Goal: Transaction & Acquisition: Download file/media

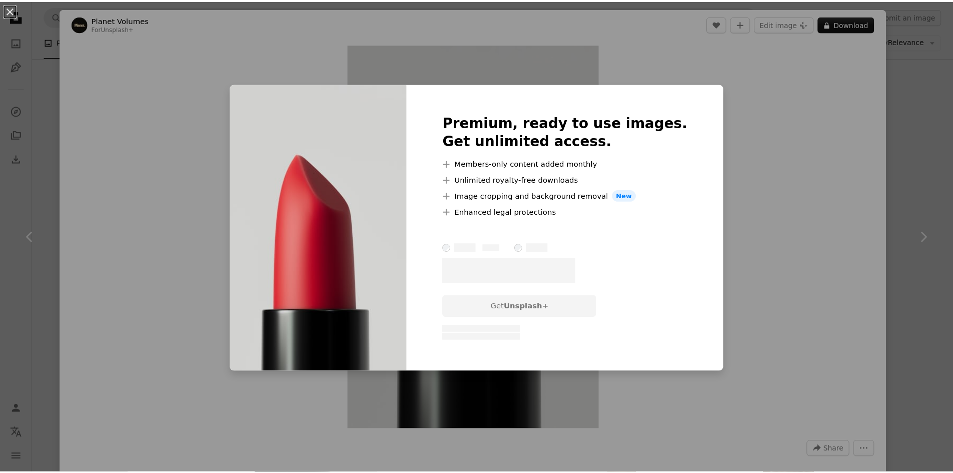
scroll to position [100, 0]
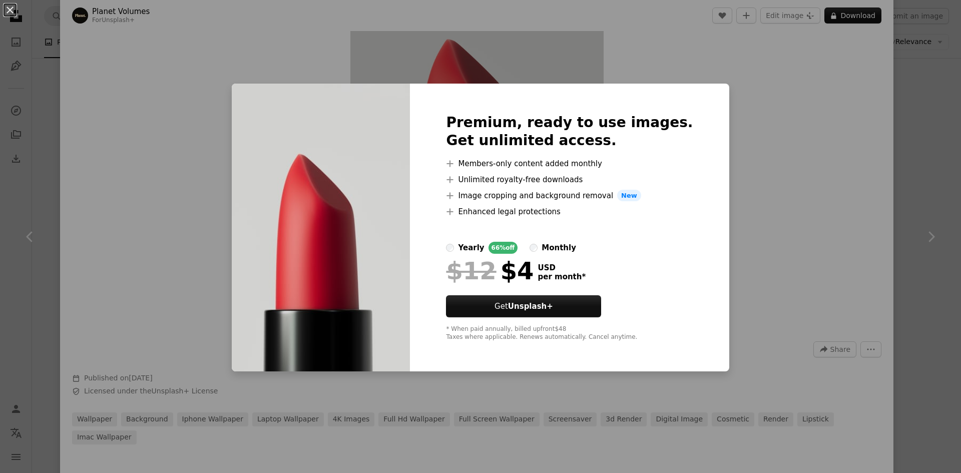
click at [918, 119] on div "An X shape Premium, ready to use images. Get unlimited access. A plus sign Memb…" at bounding box center [480, 236] width 961 height 473
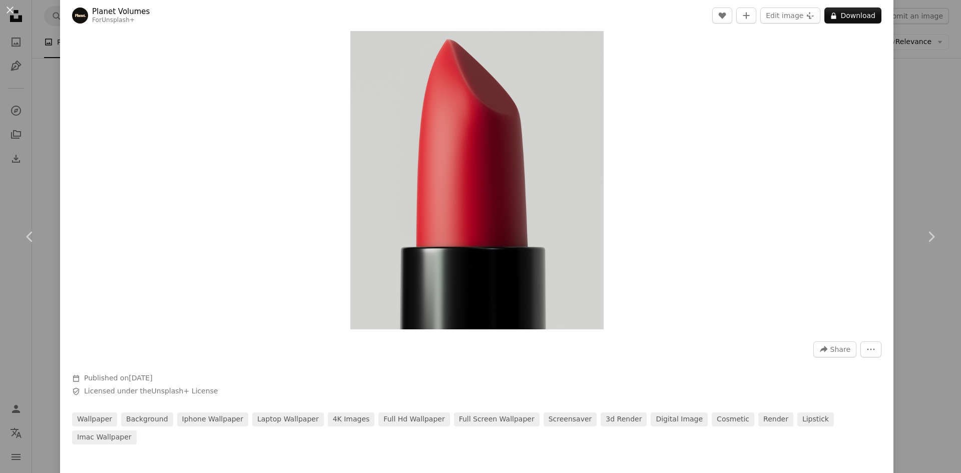
click at [924, 110] on div "An X shape Chevron left Chevron right Planet Volumes For Unsplash+ A heart A pl…" at bounding box center [480, 236] width 961 height 473
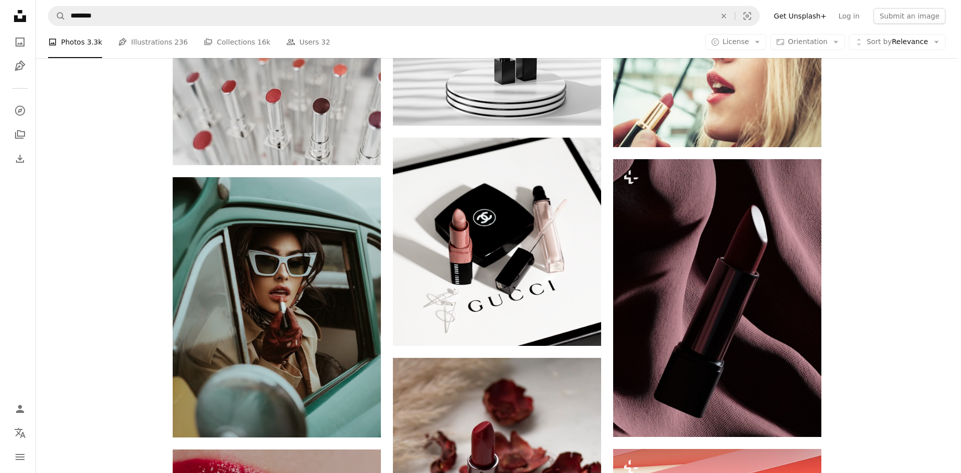
scroll to position [2918, 0]
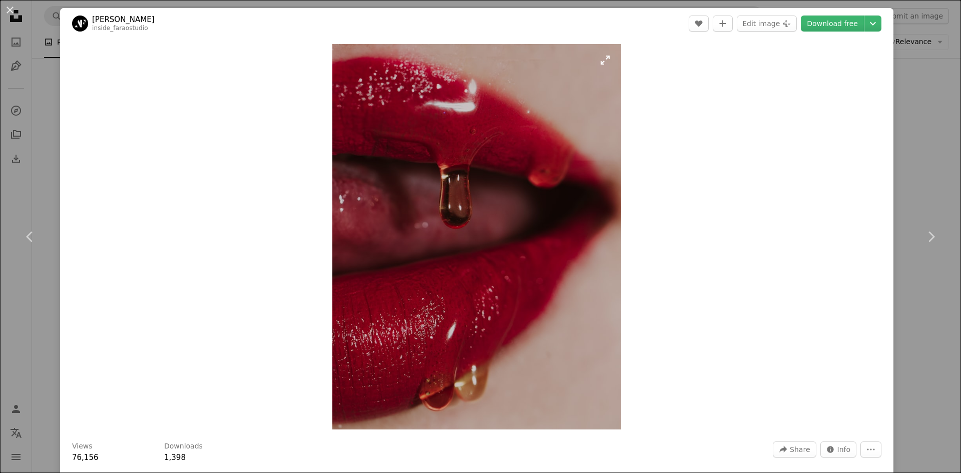
click at [496, 129] on img "Zoom in on this image" at bounding box center [476, 236] width 289 height 385
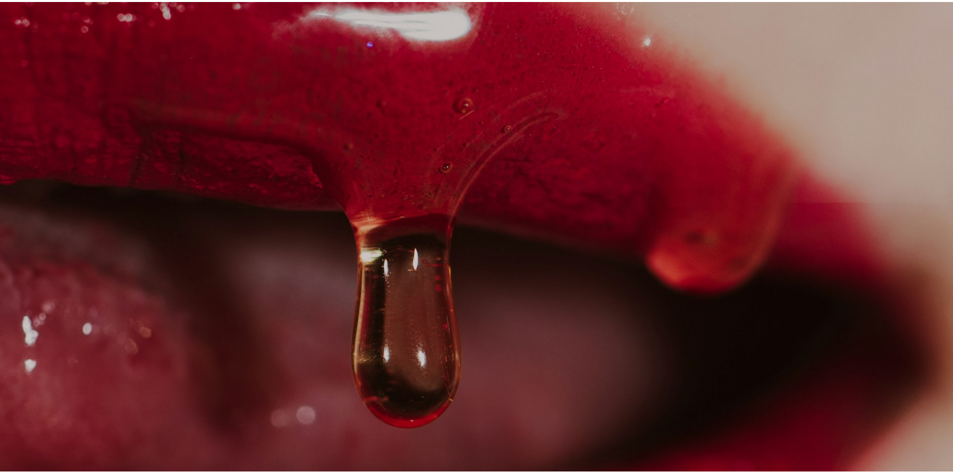
scroll to position [95, 0]
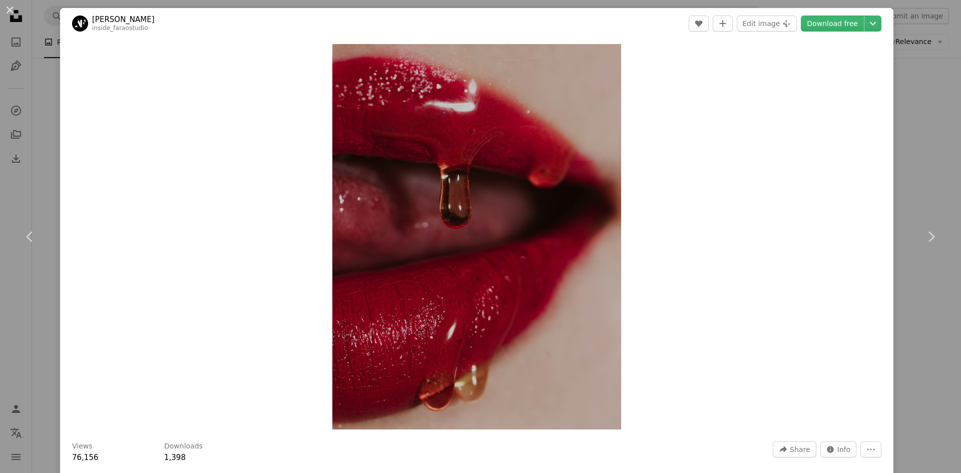
click at [913, 178] on div "An X shape Chevron left Chevron right [PERSON_NAME] inside_faraostudio A heart …" at bounding box center [480, 236] width 961 height 473
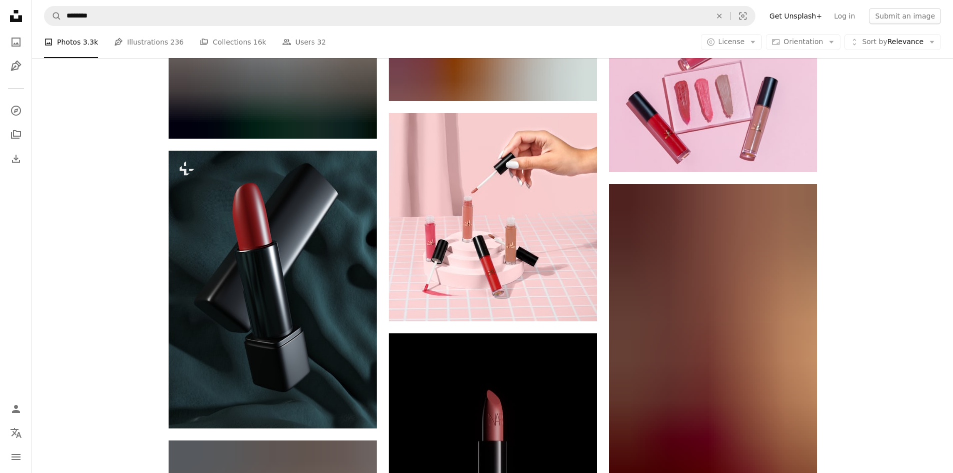
scroll to position [6643, 0]
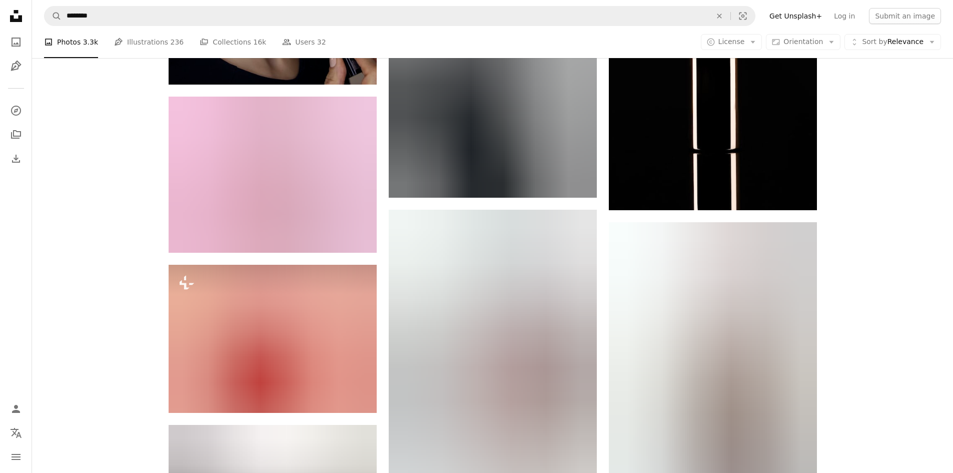
drag, startPoint x: 904, startPoint y: 170, endPoint x: 902, endPoint y: 346, distance: 175.6
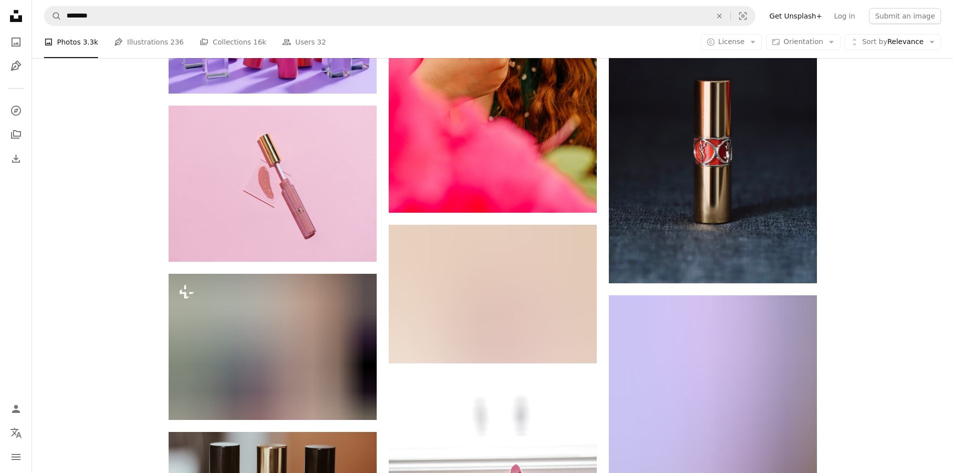
drag, startPoint x: 906, startPoint y: 239, endPoint x: 906, endPoint y: 256, distance: 17.0
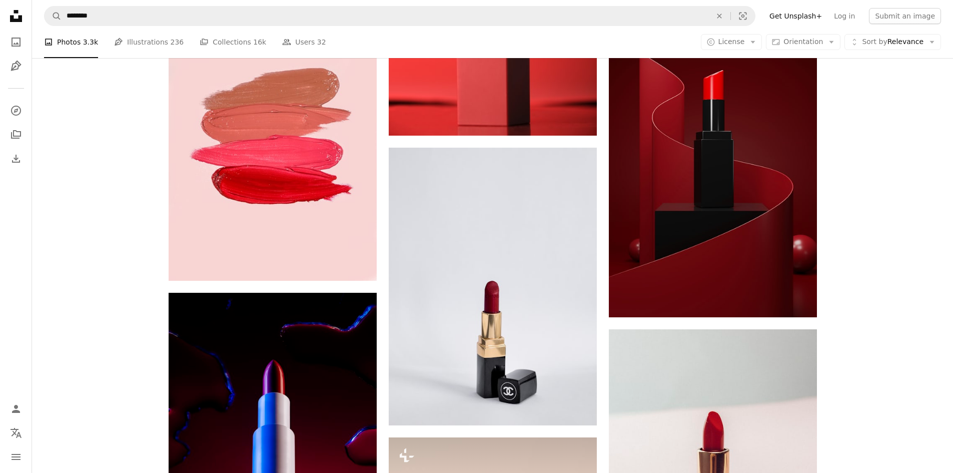
scroll to position [550, 0]
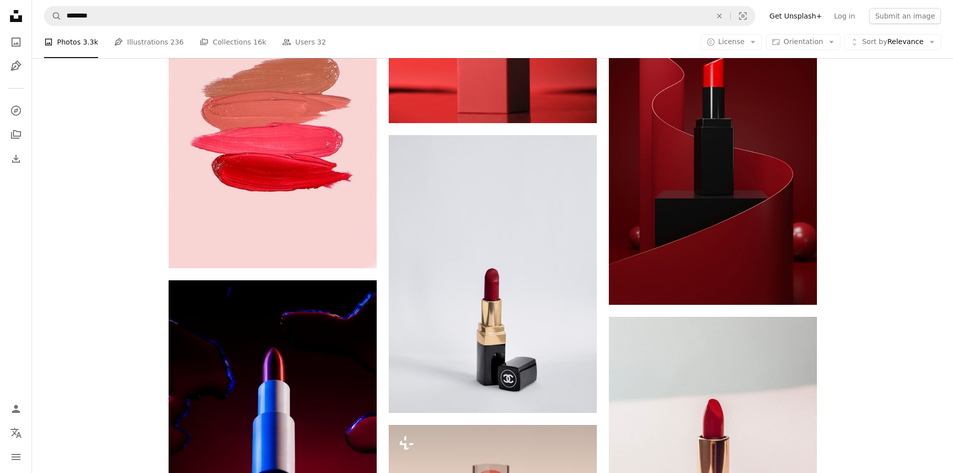
click at [9, 16] on icon "Unsplash logo Unsplash Home" at bounding box center [16, 16] width 20 height 20
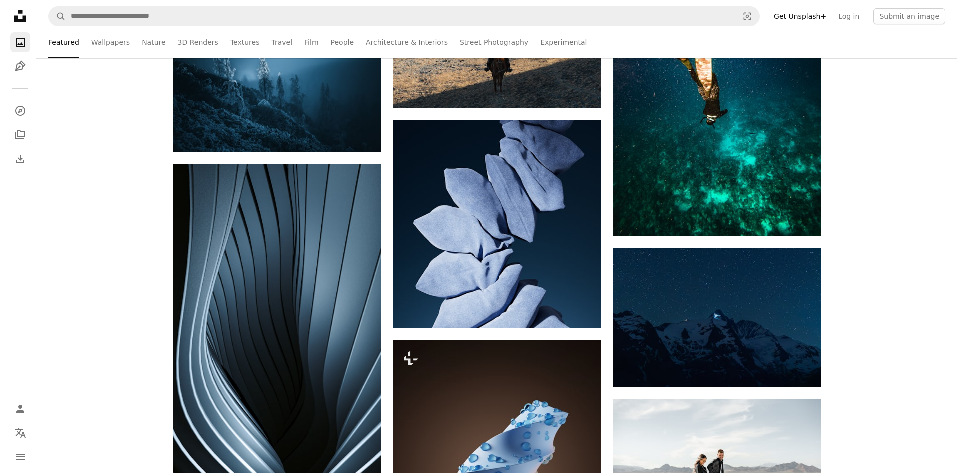
scroll to position [3352, 0]
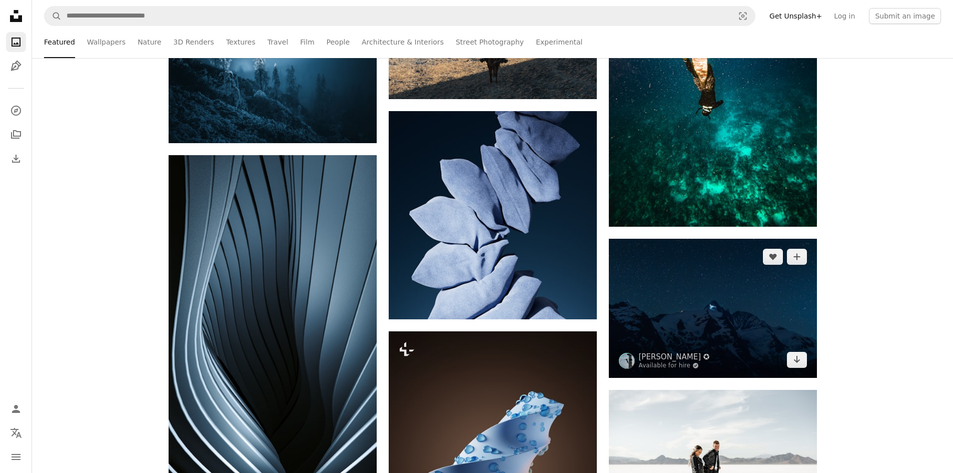
click at [743, 293] on img at bounding box center [713, 308] width 208 height 139
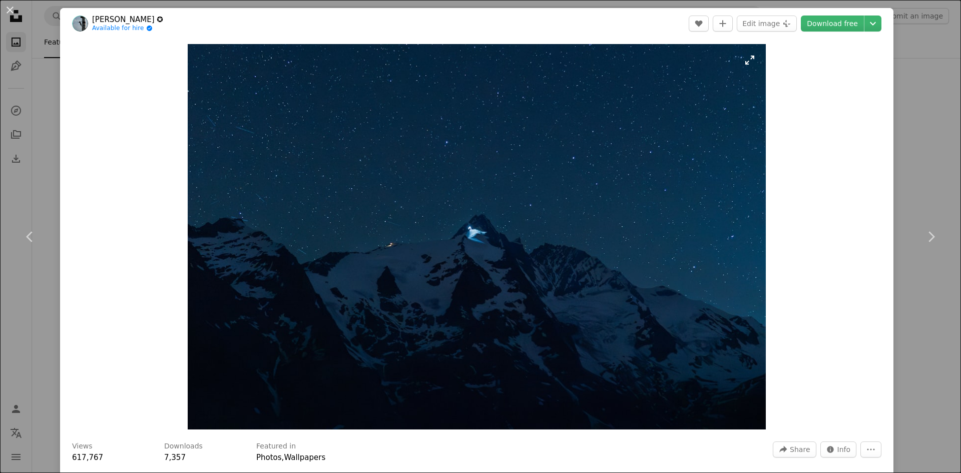
click at [476, 144] on img "Zoom in on this image" at bounding box center [476, 236] width 577 height 385
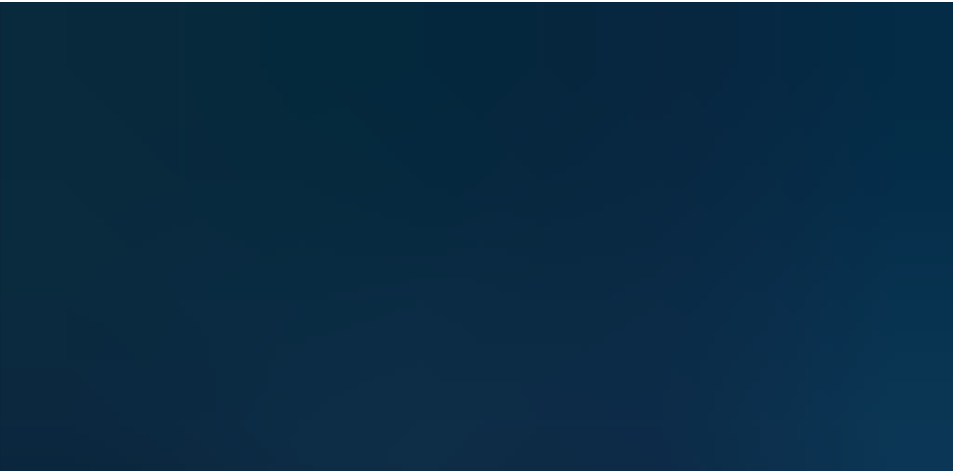
scroll to position [80, 0]
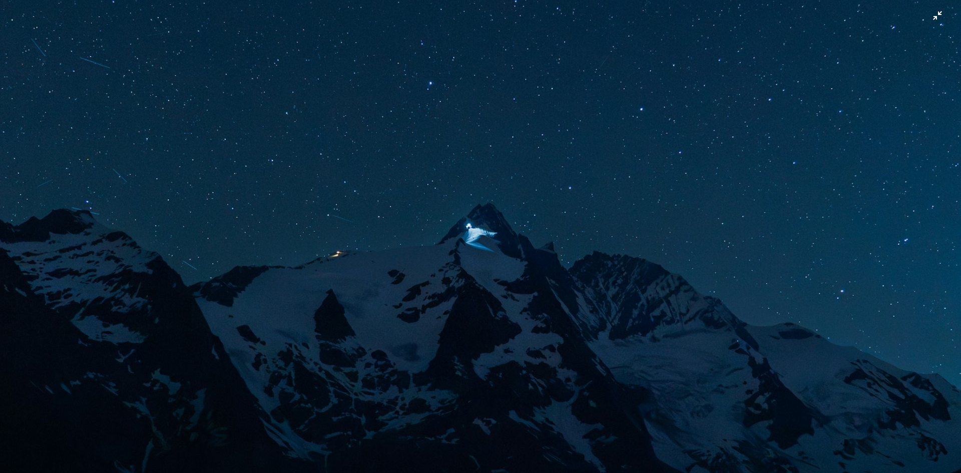
click at [476, 144] on img "Zoom out on this image" at bounding box center [480, 240] width 962 height 641
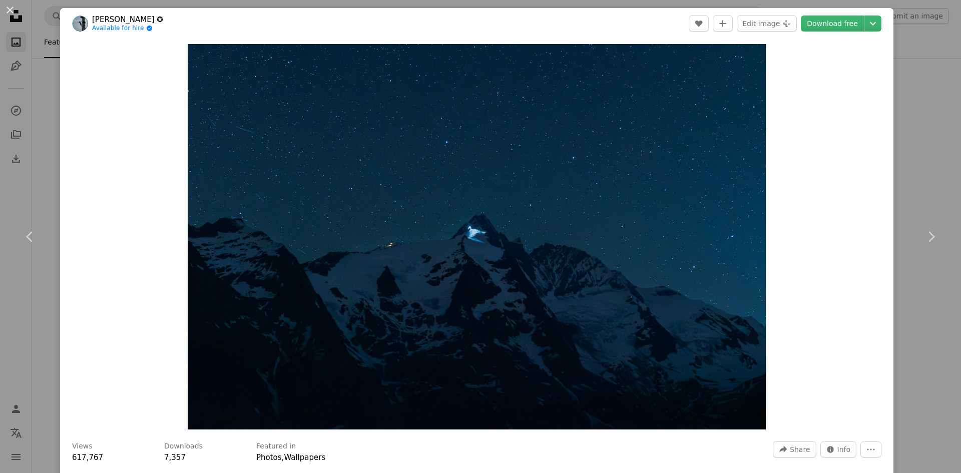
click at [917, 187] on div "An X shape Chevron left Chevron right [PERSON_NAME] ✪ Available for hire A chec…" at bounding box center [480, 236] width 961 height 473
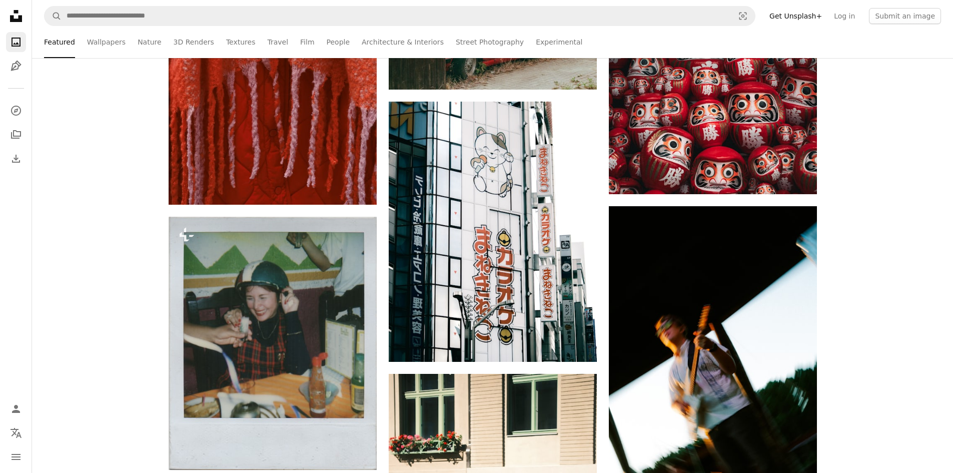
scroll to position [5803, 0]
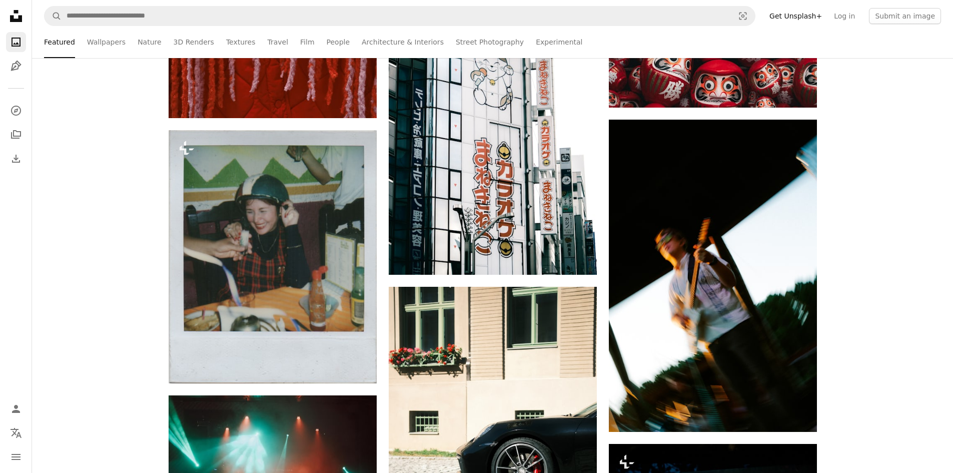
drag, startPoint x: 868, startPoint y: 83, endPoint x: 883, endPoint y: 127, distance: 46.8
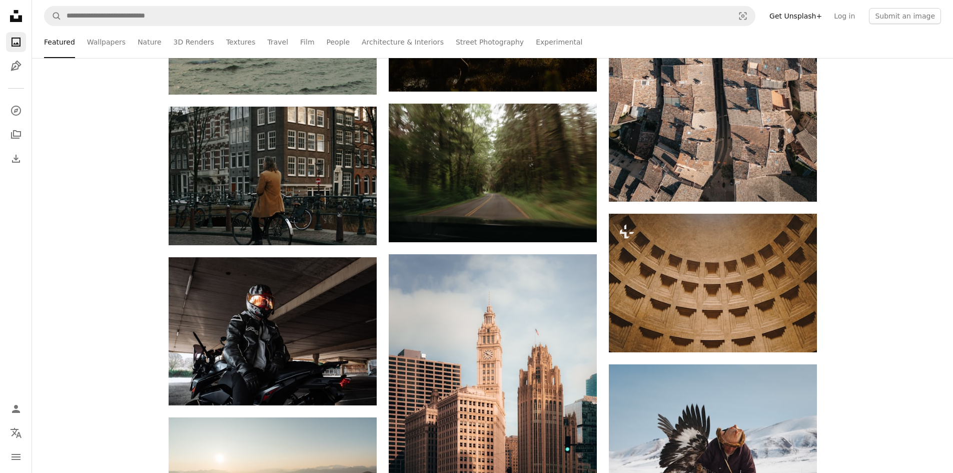
scroll to position [9747, 0]
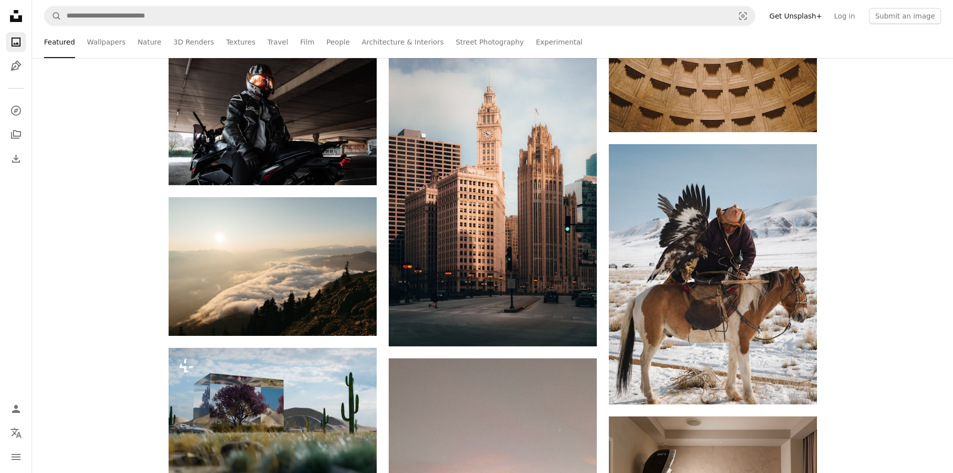
drag, startPoint x: 903, startPoint y: 174, endPoint x: 905, endPoint y: 248, distance: 74.1
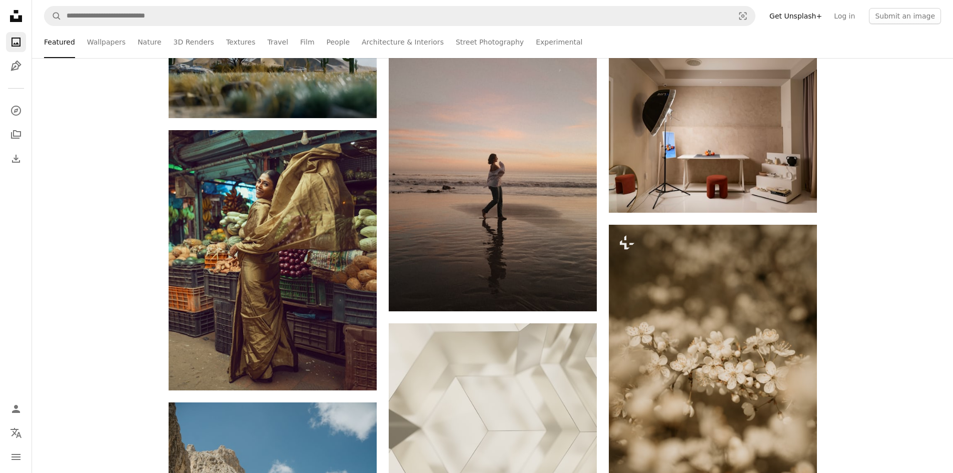
drag, startPoint x: 889, startPoint y: 139, endPoint x: 893, endPoint y: 225, distance: 86.1
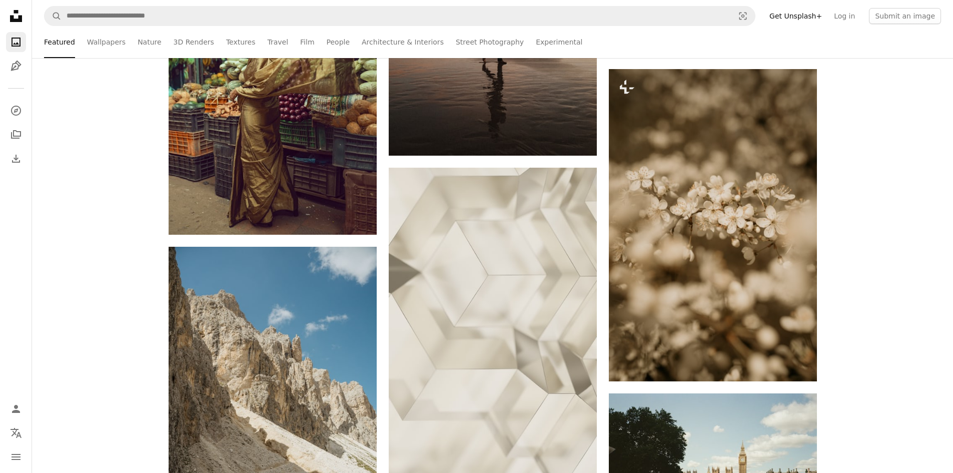
drag, startPoint x: 875, startPoint y: 102, endPoint x: 896, endPoint y: 188, distance: 88.7
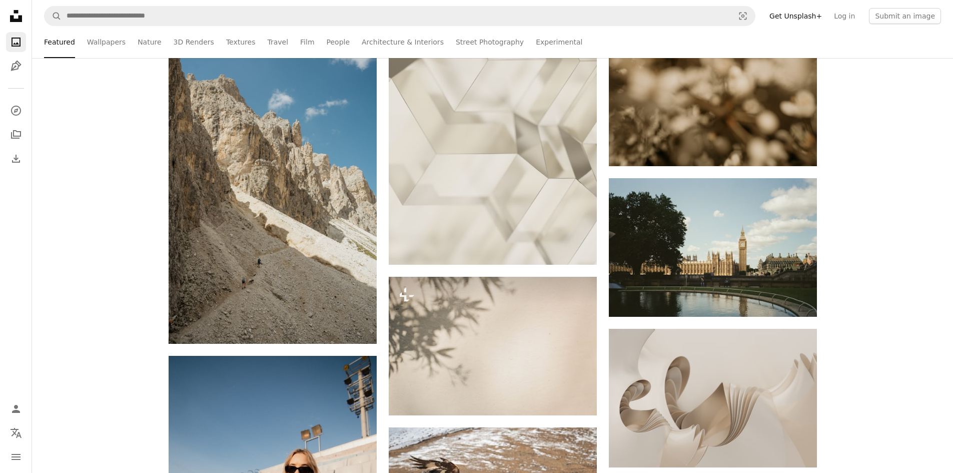
drag, startPoint x: 892, startPoint y: 144, endPoint x: 897, endPoint y: 211, distance: 67.3
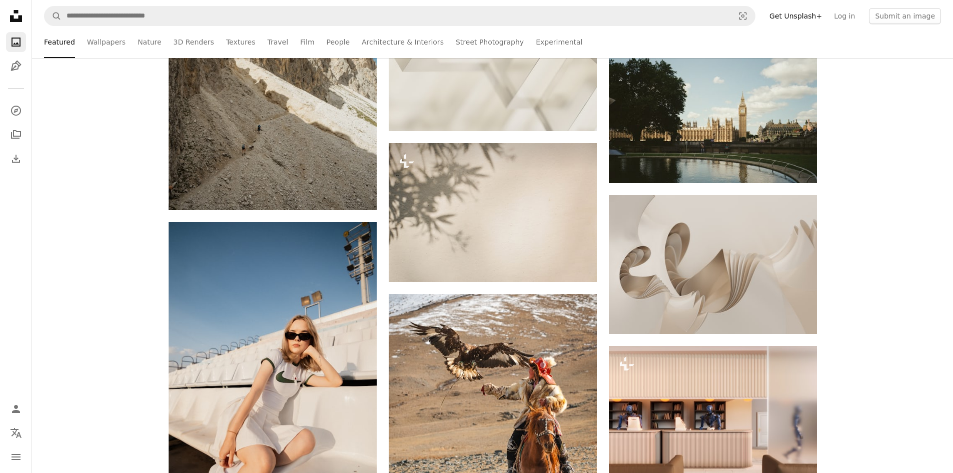
drag, startPoint x: 880, startPoint y: 180, endPoint x: 879, endPoint y: 209, distance: 29.0
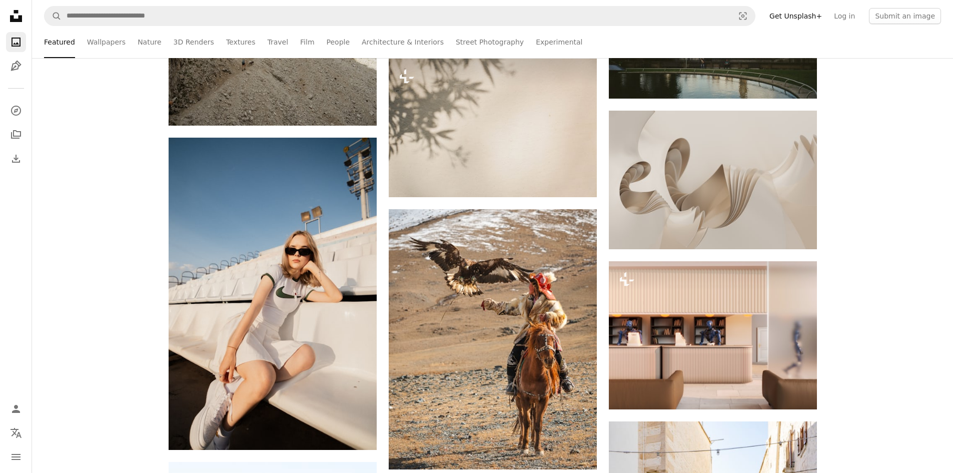
drag, startPoint x: 885, startPoint y: 178, endPoint x: 892, endPoint y: 233, distance: 55.5
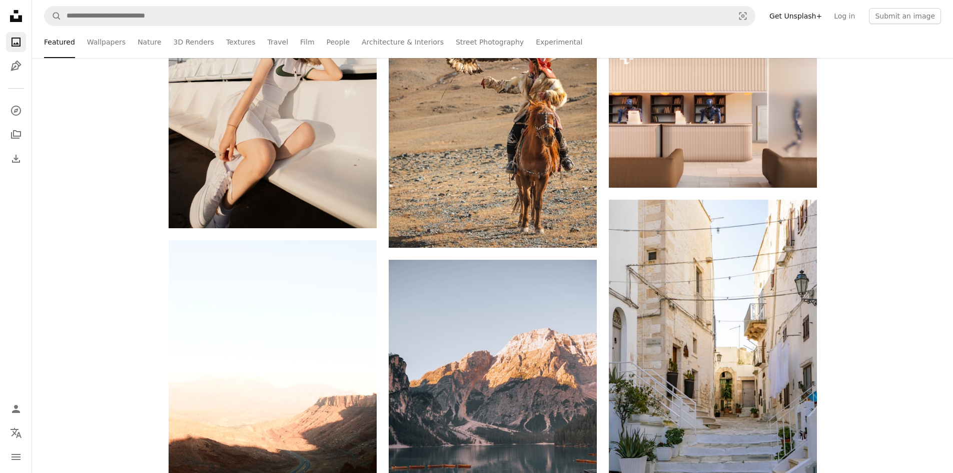
drag, startPoint x: 873, startPoint y: 147, endPoint x: 905, endPoint y: 298, distance: 154.0
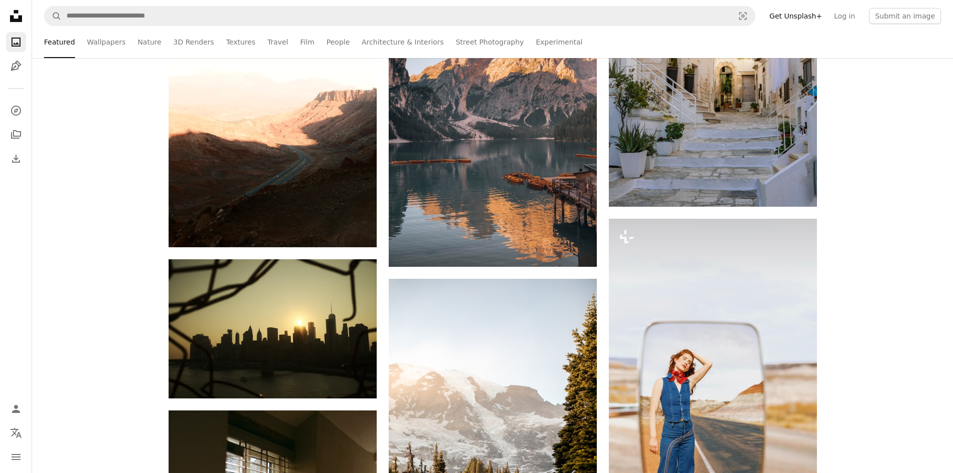
drag, startPoint x: 903, startPoint y: 129, endPoint x: 897, endPoint y: 153, distance: 25.4
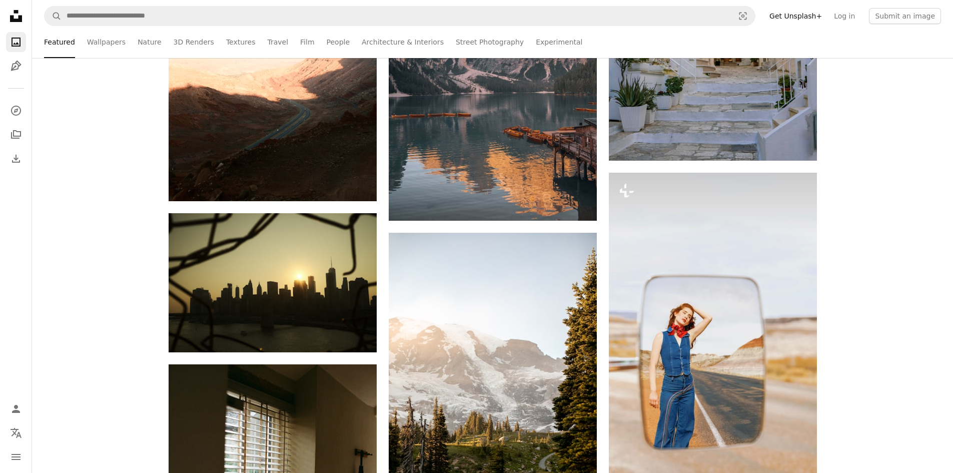
drag, startPoint x: 896, startPoint y: 168, endPoint x: 899, endPoint y: 184, distance: 16.3
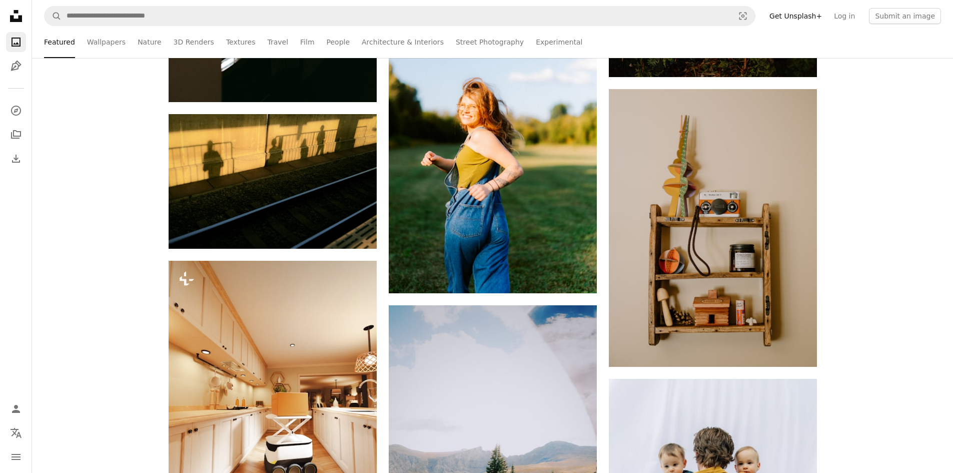
drag, startPoint x: 893, startPoint y: 136, endPoint x: 925, endPoint y: 265, distance: 133.0
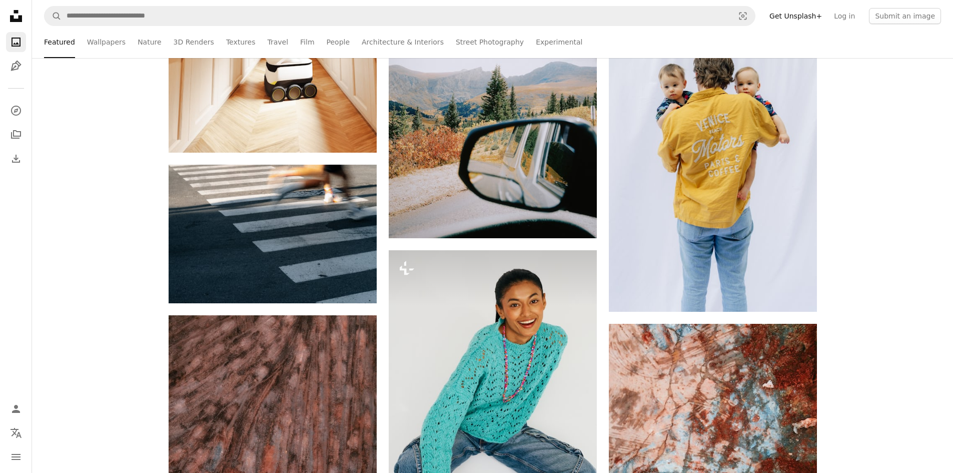
drag, startPoint x: 907, startPoint y: 117, endPoint x: 924, endPoint y: 162, distance: 47.8
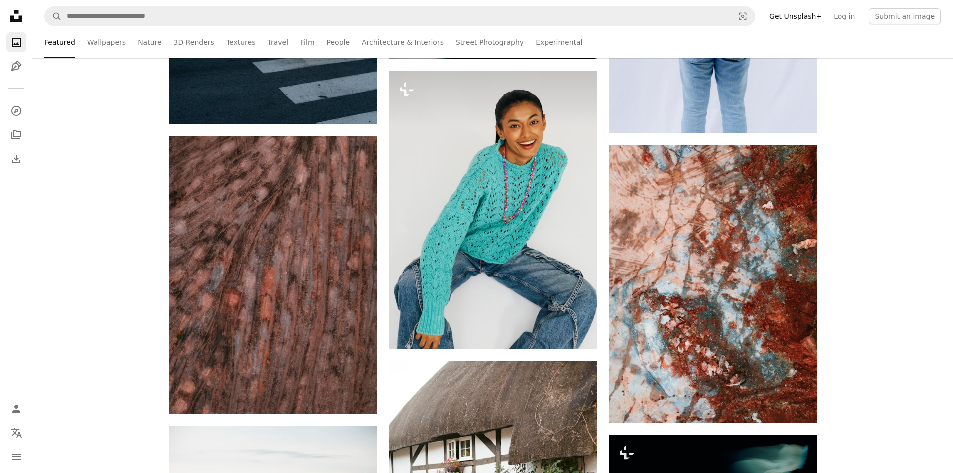
drag, startPoint x: 916, startPoint y: 187, endPoint x: 926, endPoint y: 227, distance: 41.1
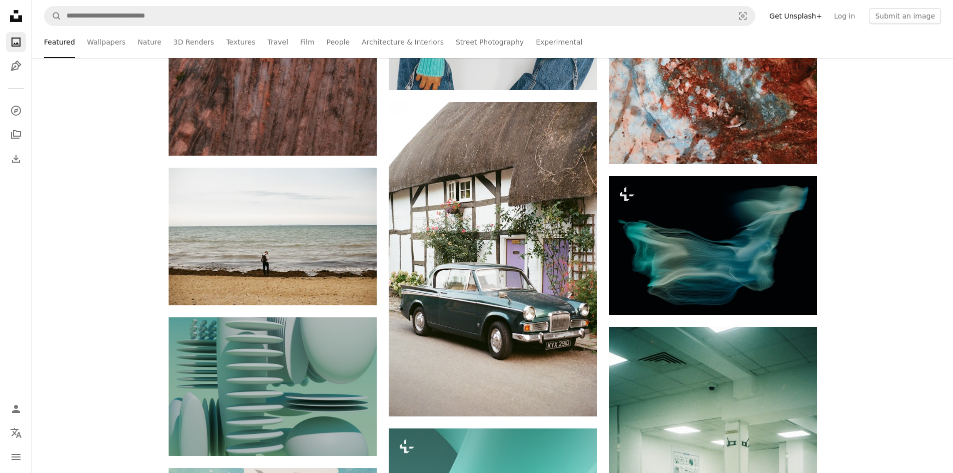
drag, startPoint x: 914, startPoint y: 204, endPoint x: 912, endPoint y: 173, distance: 31.1
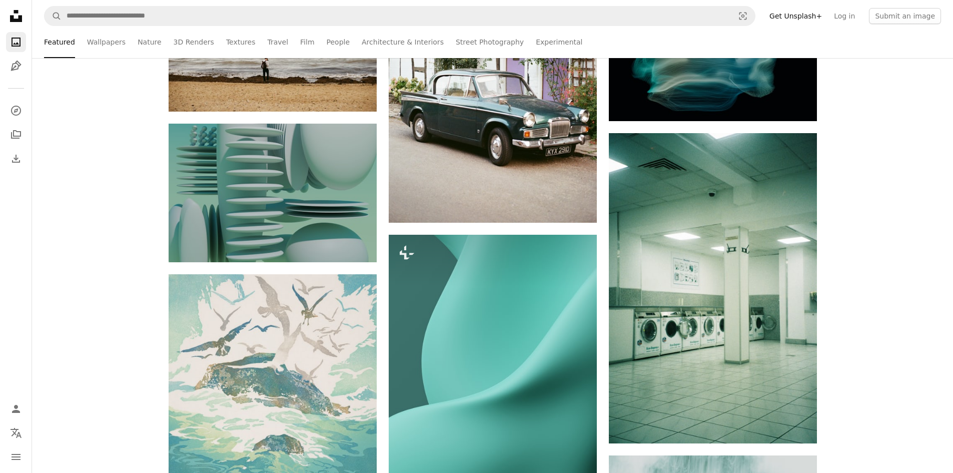
scroll to position [13046, 0]
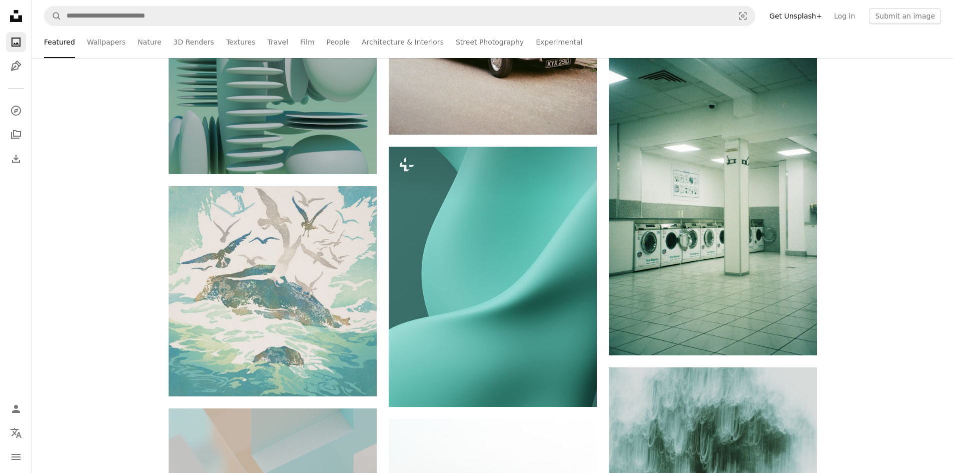
drag, startPoint x: 901, startPoint y: 101, endPoint x: 915, endPoint y: 161, distance: 61.6
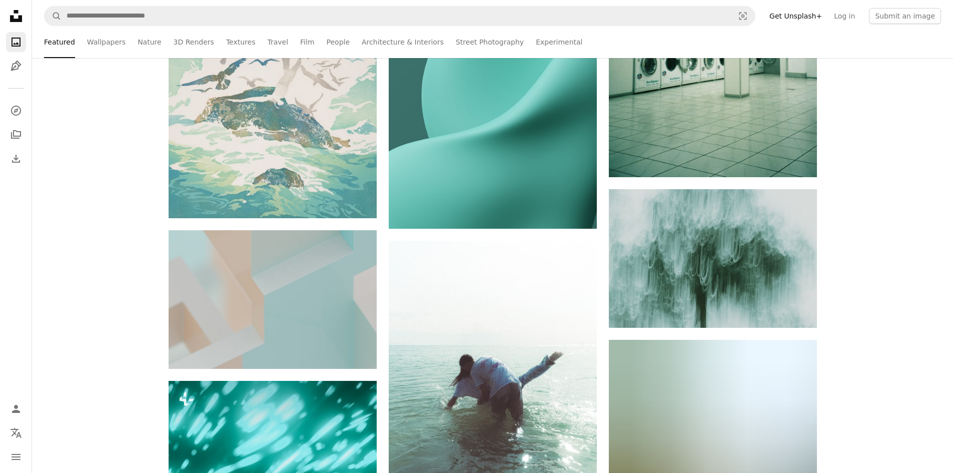
drag, startPoint x: 911, startPoint y: 159, endPoint x: 923, endPoint y: 218, distance: 60.7
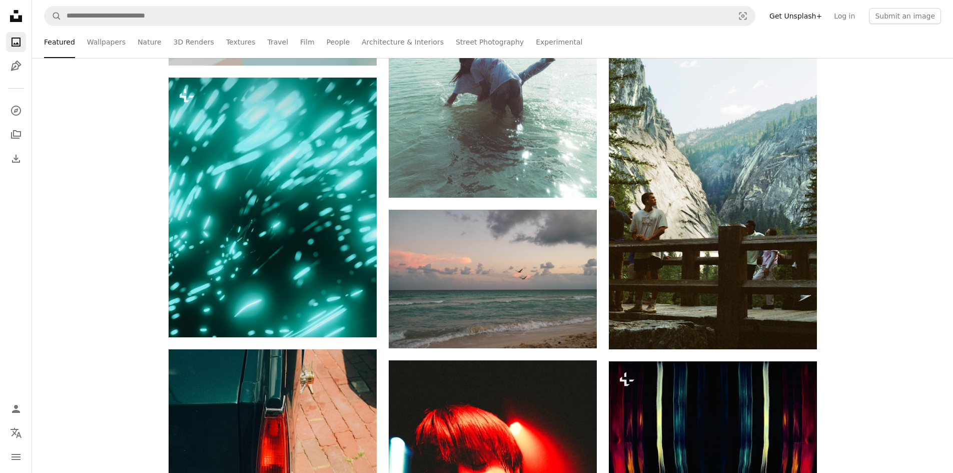
drag, startPoint x: 907, startPoint y: 129, endPoint x: 901, endPoint y: 132, distance: 7.0
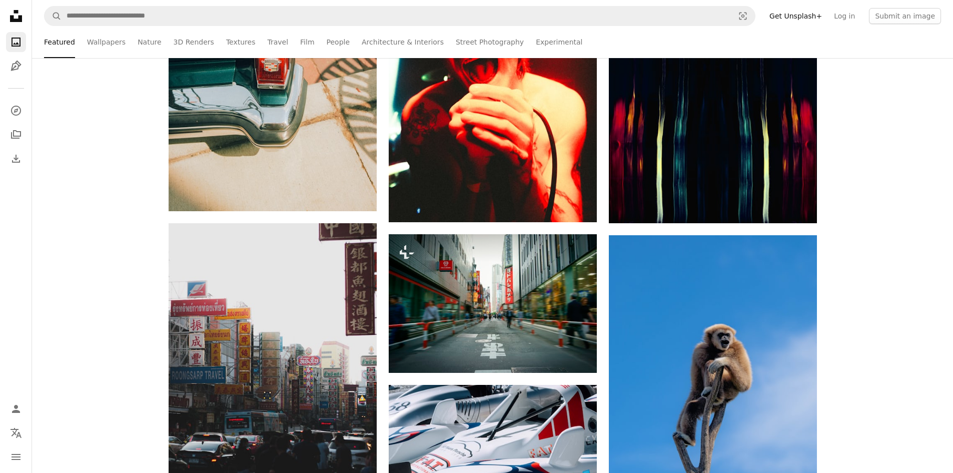
scroll to position [15084, 0]
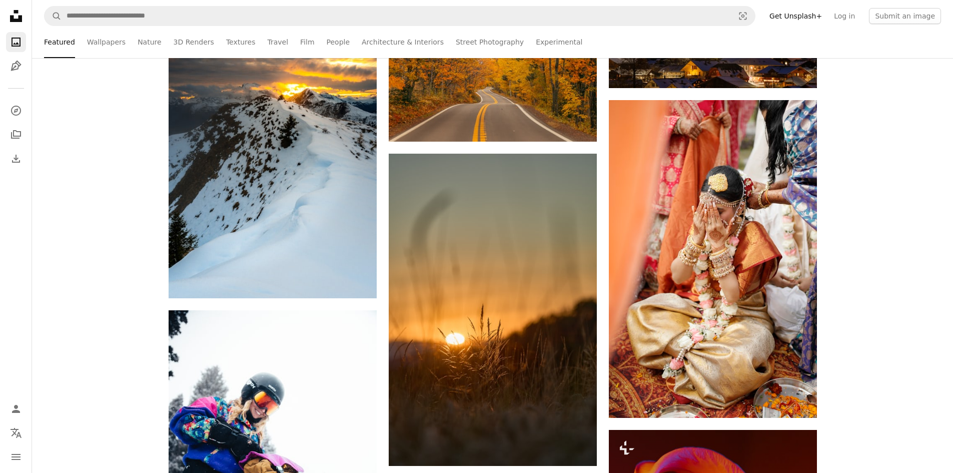
drag, startPoint x: 879, startPoint y: 156, endPoint x: 878, endPoint y: 183, distance: 27.1
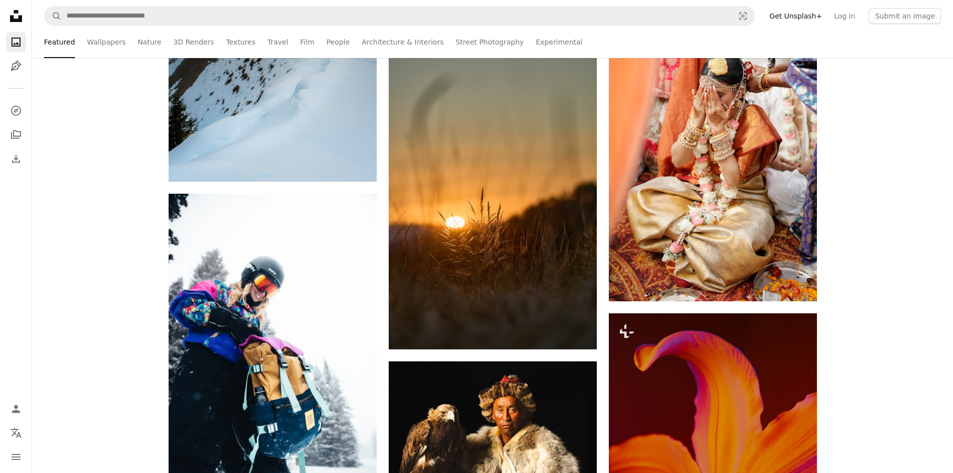
drag, startPoint x: 854, startPoint y: 172, endPoint x: 858, endPoint y: 249, distance: 76.7
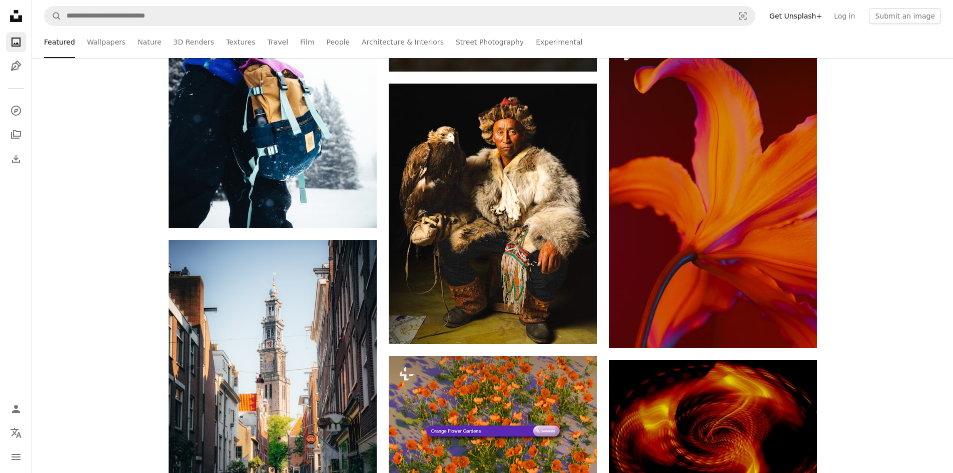
scroll to position [15646, 0]
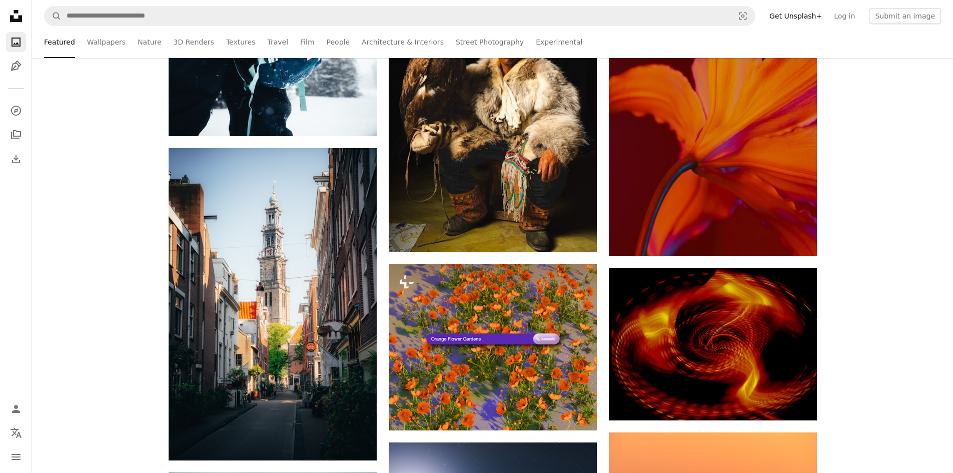
drag, startPoint x: 875, startPoint y: 199, endPoint x: 865, endPoint y: 141, distance: 59.0
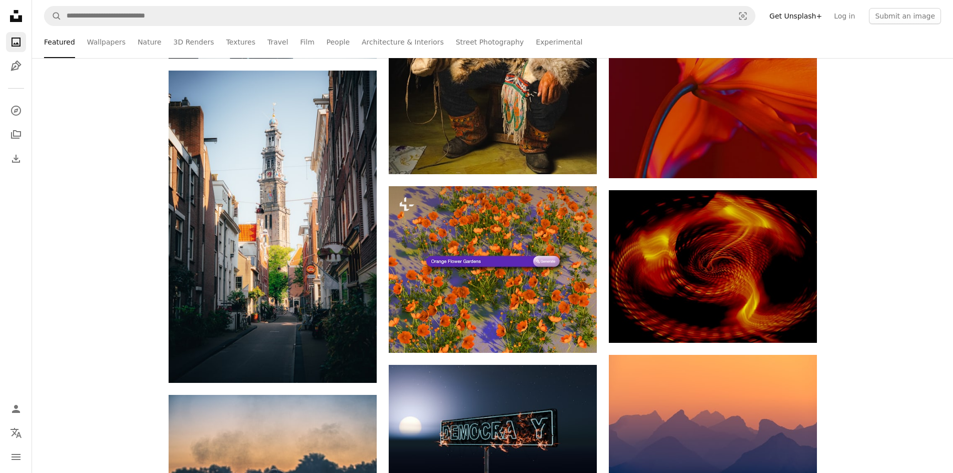
drag, startPoint x: 854, startPoint y: 102, endPoint x: 866, endPoint y: 210, distance: 108.2
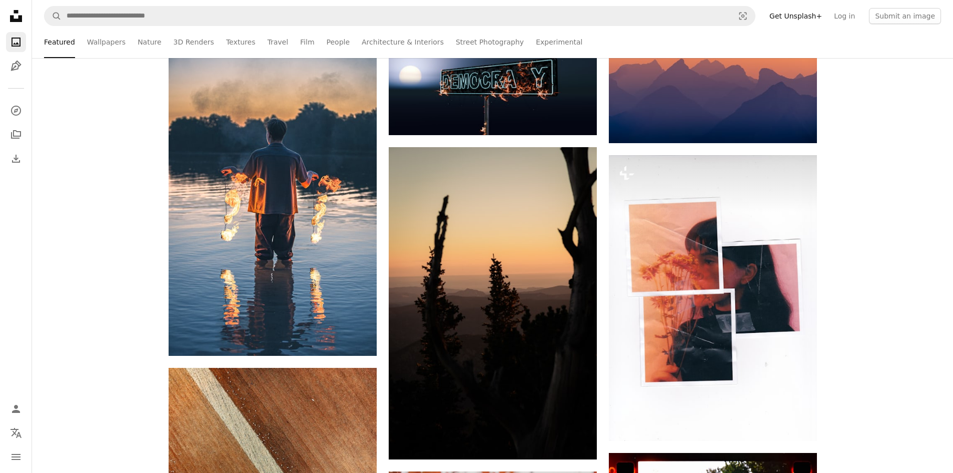
drag, startPoint x: 873, startPoint y: 185, endPoint x: 875, endPoint y: 203, distance: 18.6
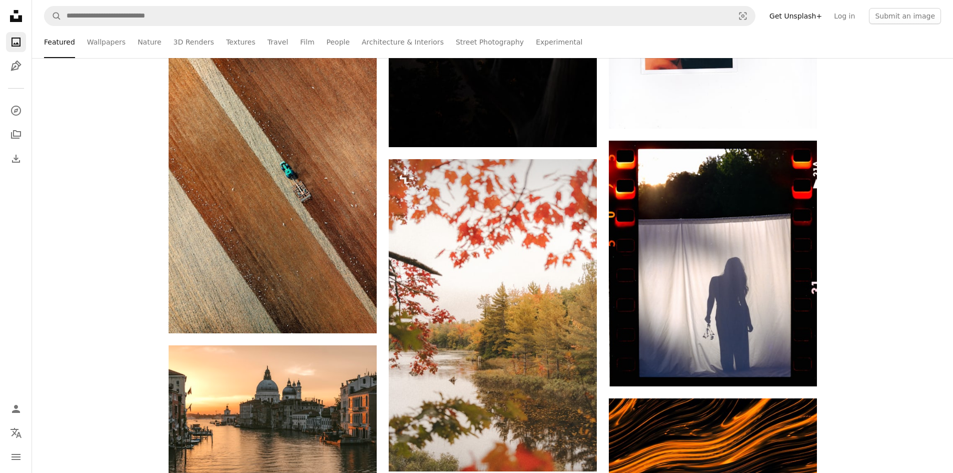
drag, startPoint x: 859, startPoint y: 170, endPoint x: 870, endPoint y: 203, distance: 35.0
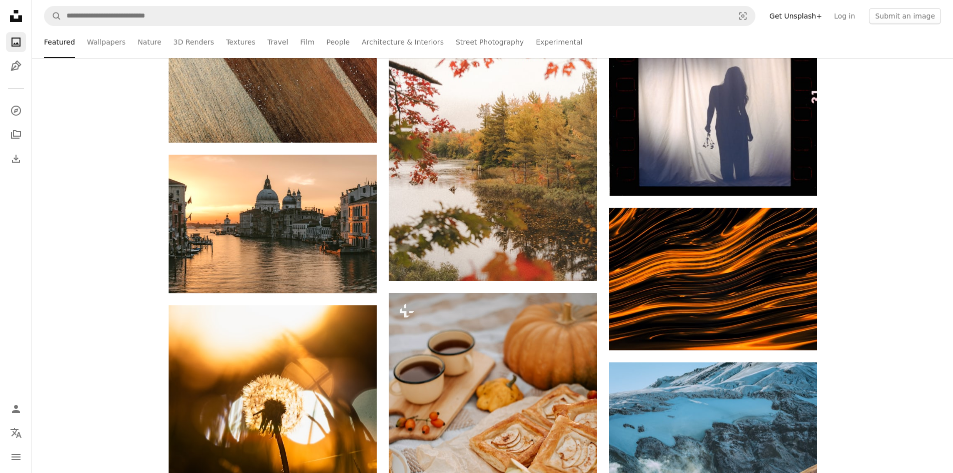
drag, startPoint x: 870, startPoint y: 203, endPoint x: 866, endPoint y: 182, distance: 21.4
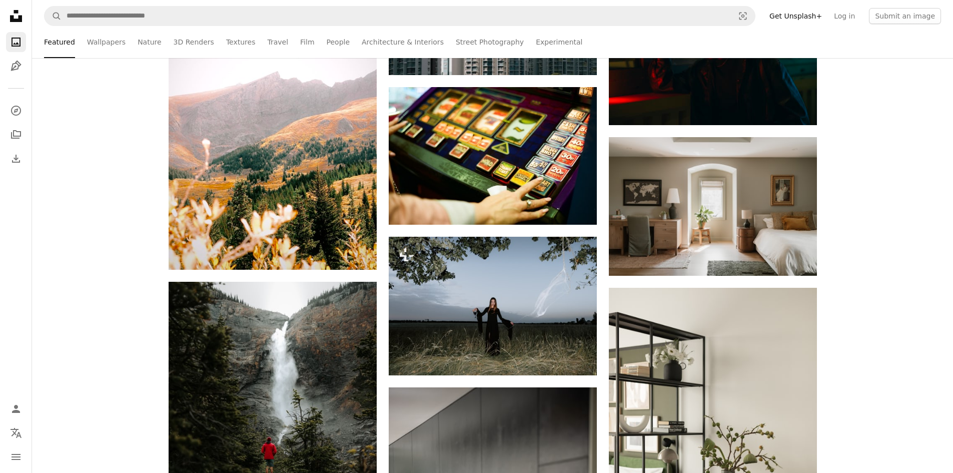
drag, startPoint x: 873, startPoint y: 276, endPoint x: 876, endPoint y: 293, distance: 16.8
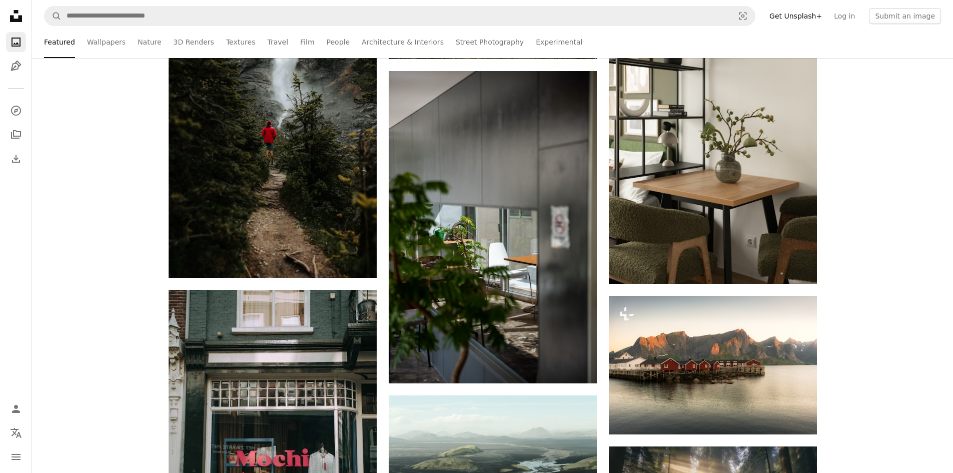
drag, startPoint x: 873, startPoint y: 99, endPoint x: 893, endPoint y: 196, distance: 99.7
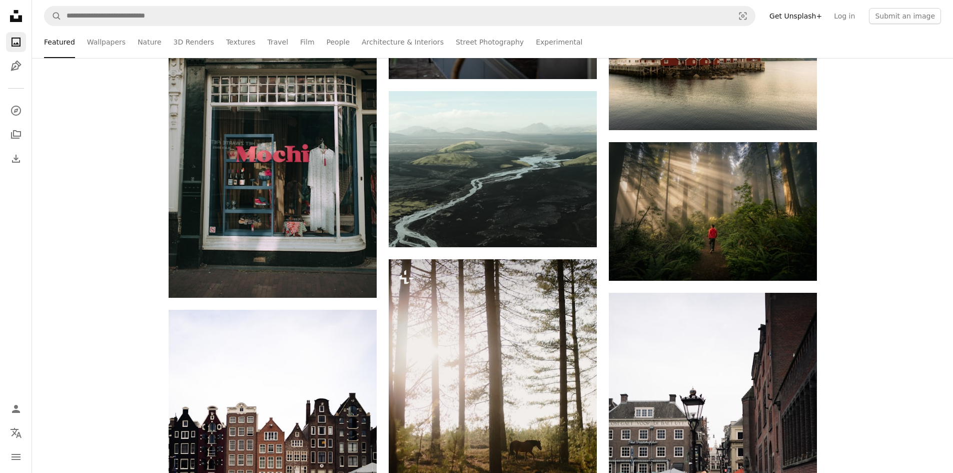
drag, startPoint x: 879, startPoint y: 208, endPoint x: 886, endPoint y: 255, distance: 47.5
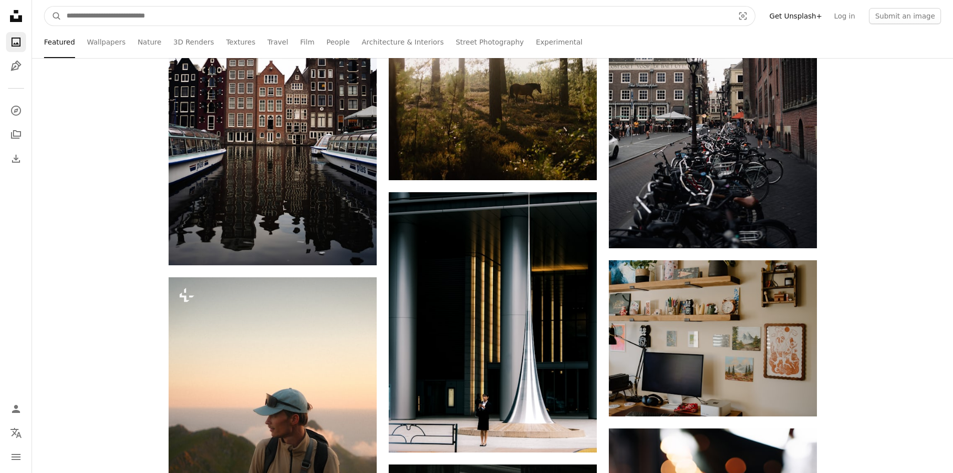
click at [320, 11] on input "Find visuals sitewide" at bounding box center [396, 16] width 669 height 19
type input "***"
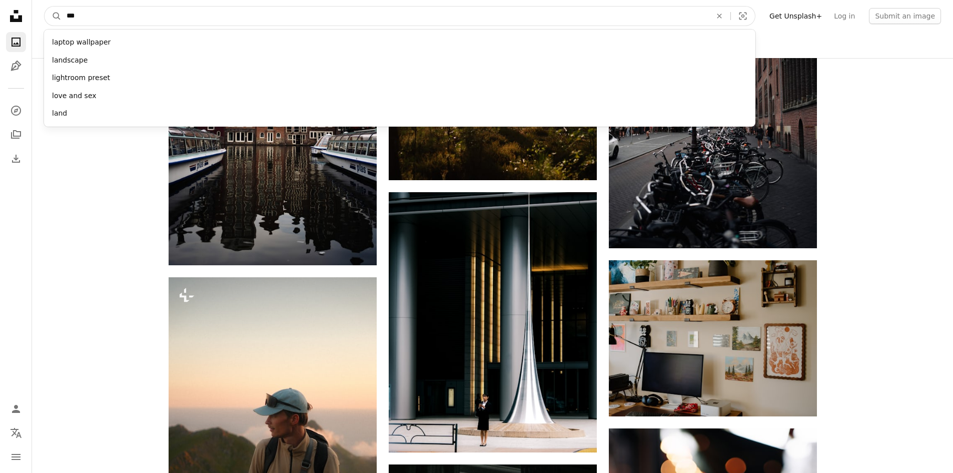
click button "A magnifying glass" at bounding box center [53, 16] width 17 height 19
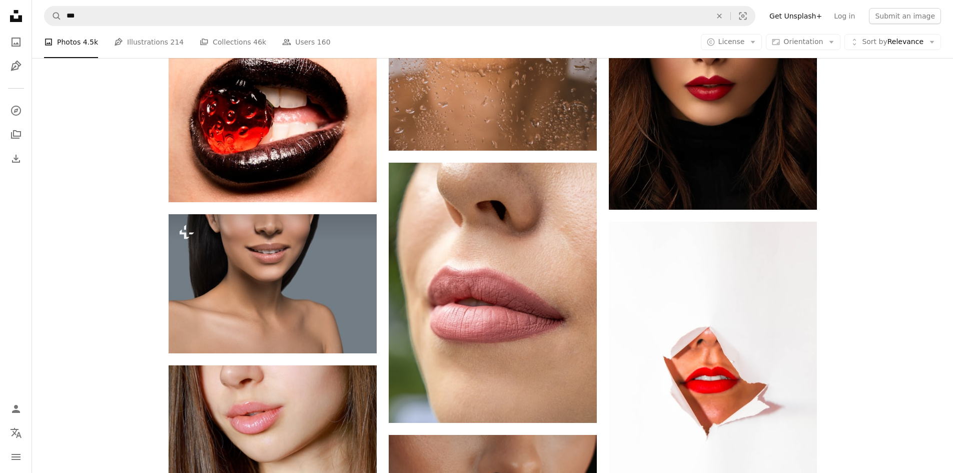
scroll to position [1187, 0]
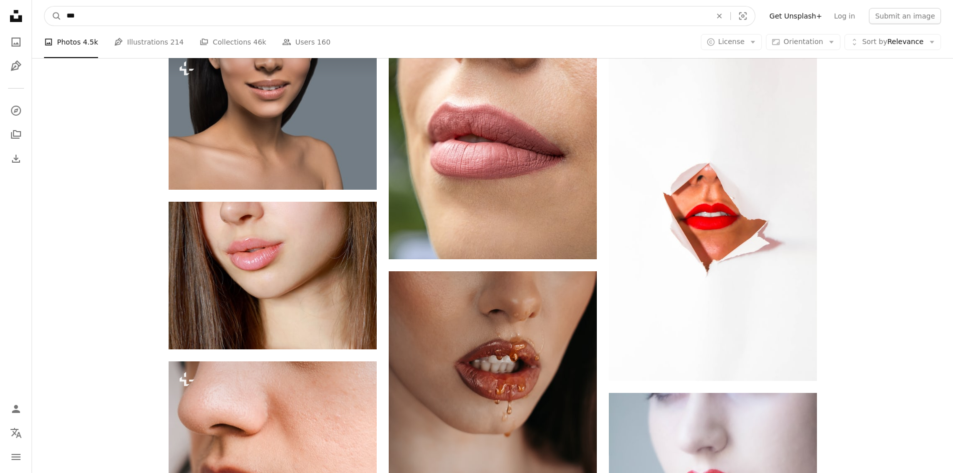
click at [219, 23] on input "***" at bounding box center [385, 16] width 647 height 19
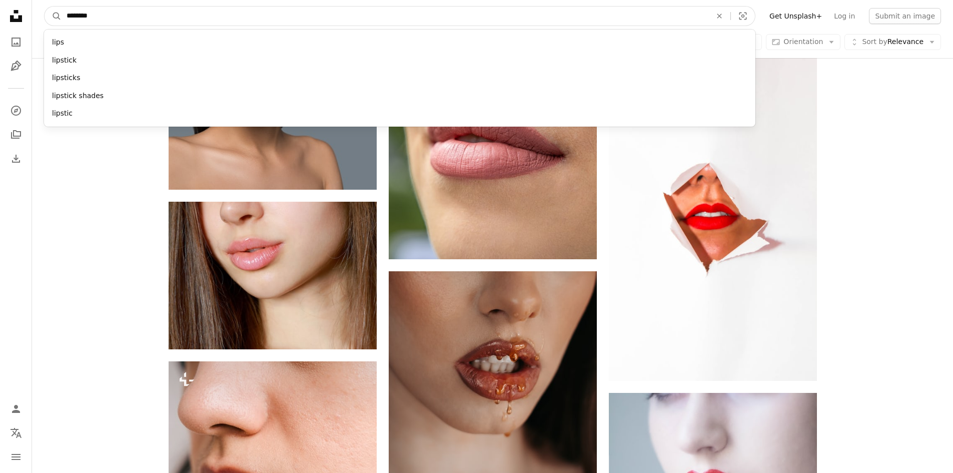
type input "********"
click at [45, 7] on button "A magnifying glass" at bounding box center [53, 16] width 17 height 19
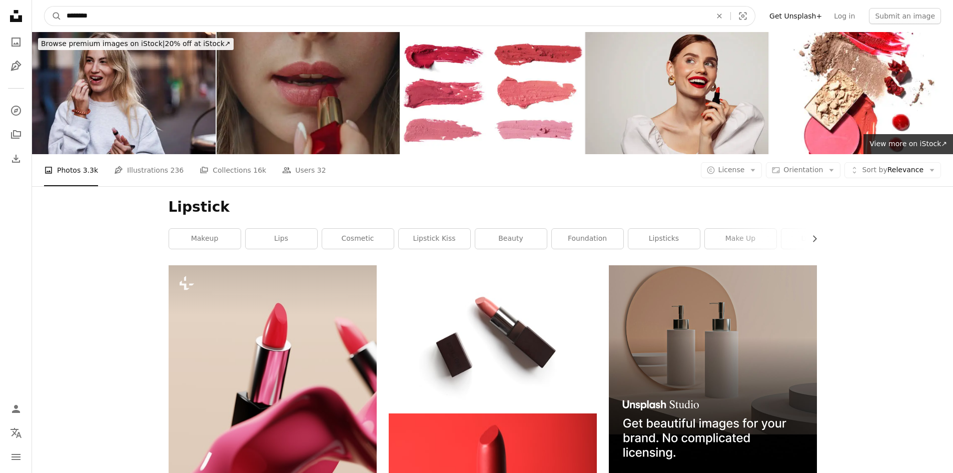
click at [350, 18] on input "********" at bounding box center [385, 16] width 647 height 19
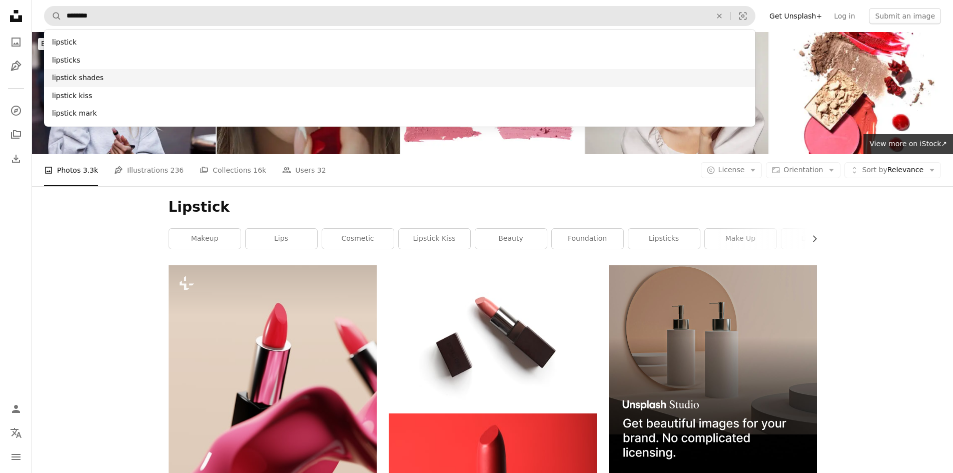
click at [151, 72] on div "lipstick shades" at bounding box center [399, 78] width 711 height 18
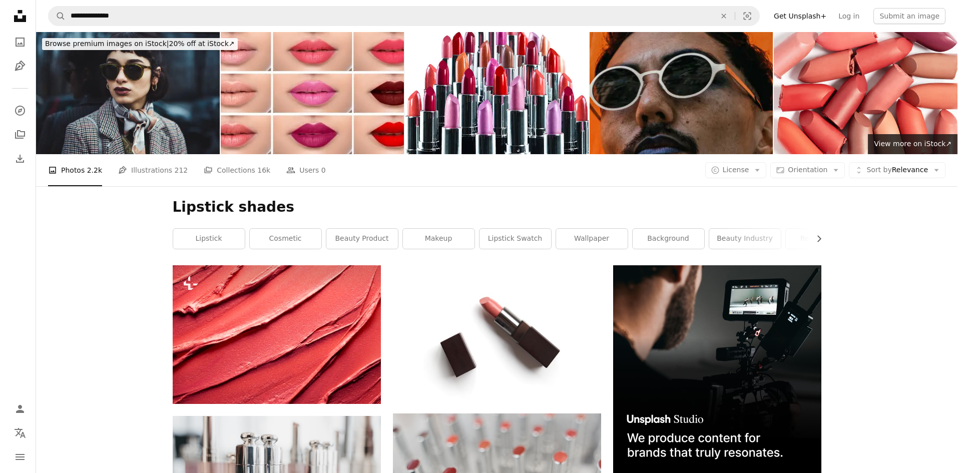
scroll to position [200, 0]
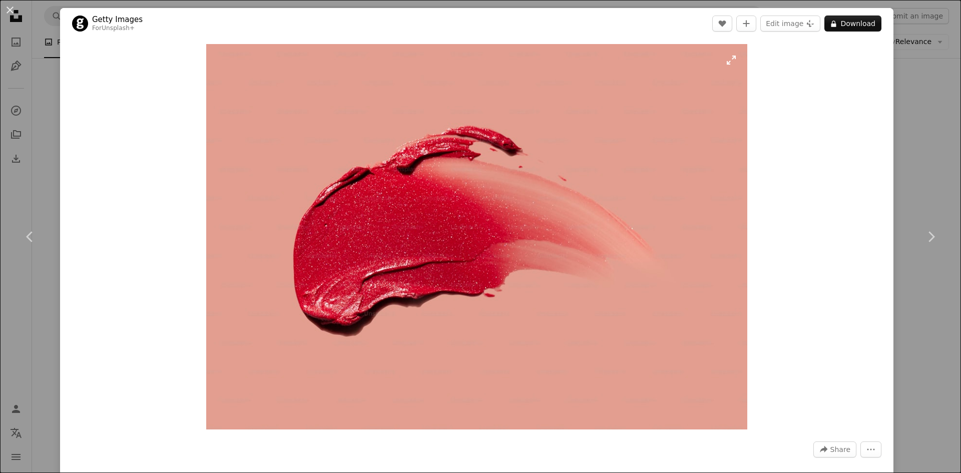
click at [435, 157] on img "Zoom in on this image" at bounding box center [476, 236] width 540 height 385
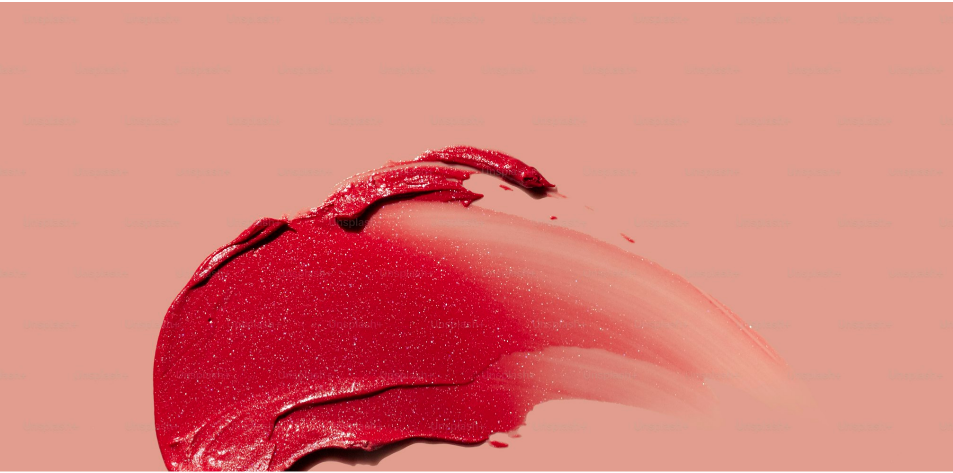
scroll to position [101, 0]
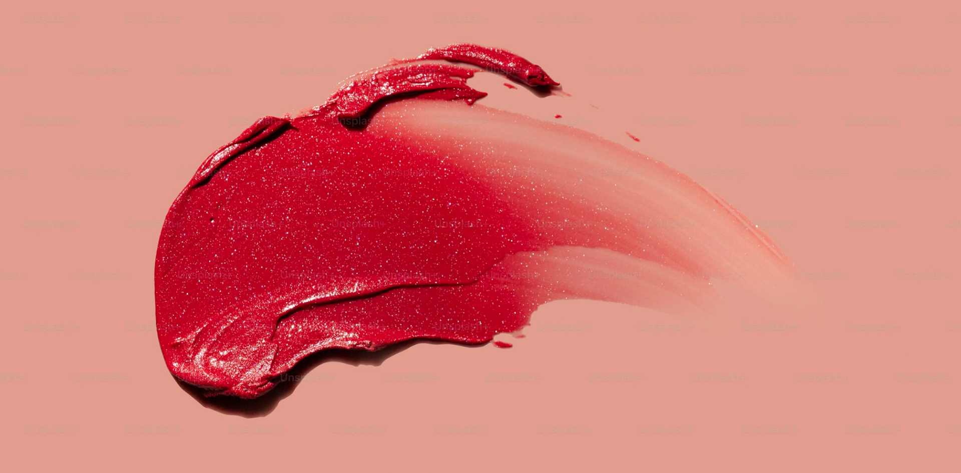
drag, startPoint x: 435, startPoint y: 157, endPoint x: 568, endPoint y: 139, distance: 134.3
click at [435, 157] on img "Zoom out on this image" at bounding box center [480, 240] width 962 height 685
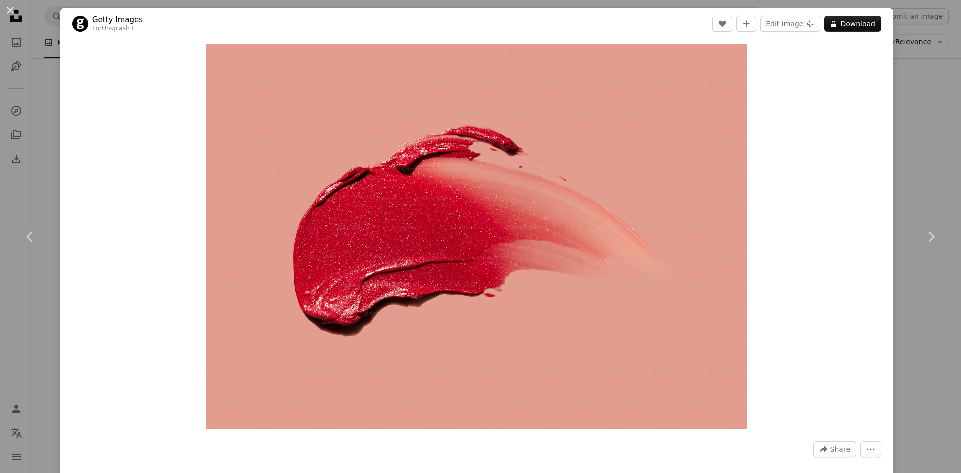
click at [927, 113] on div "An X shape Chevron left Chevron right Getty Images For Unsplash+ A heart A plus…" at bounding box center [480, 236] width 961 height 473
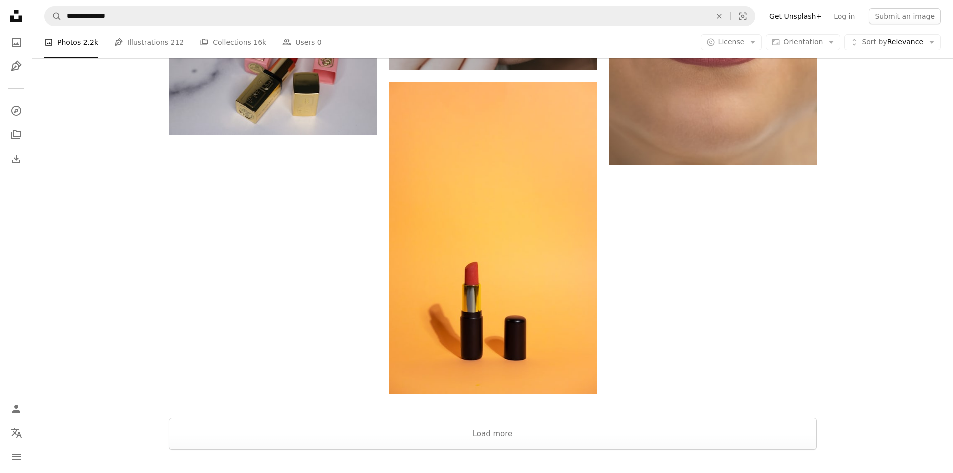
scroll to position [1519, 0]
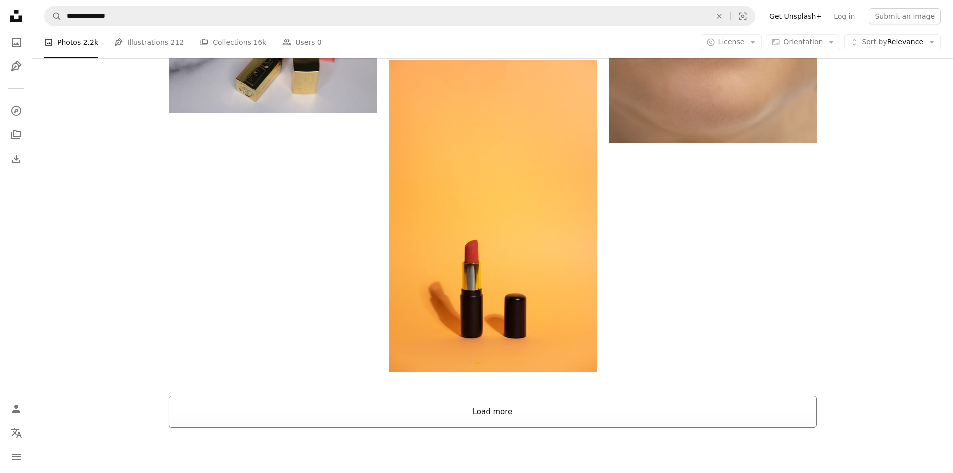
click at [470, 396] on button "Load more" at bounding box center [493, 412] width 648 height 32
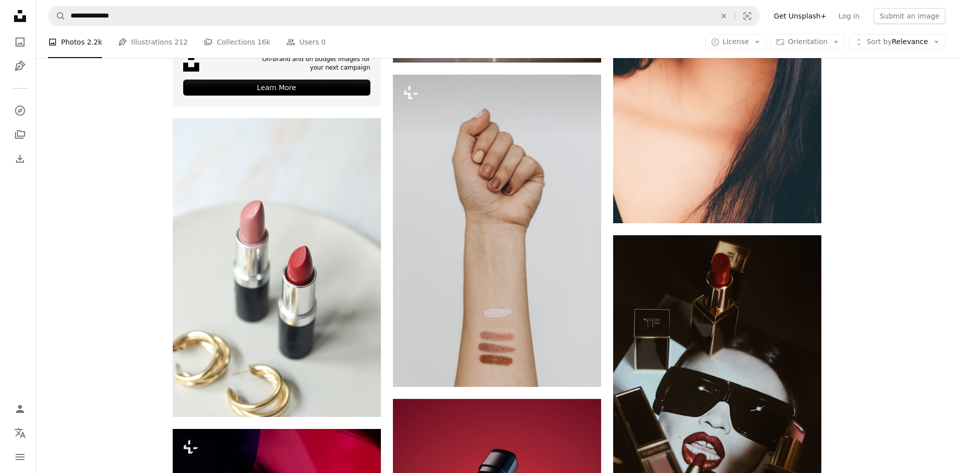
scroll to position [2453, 0]
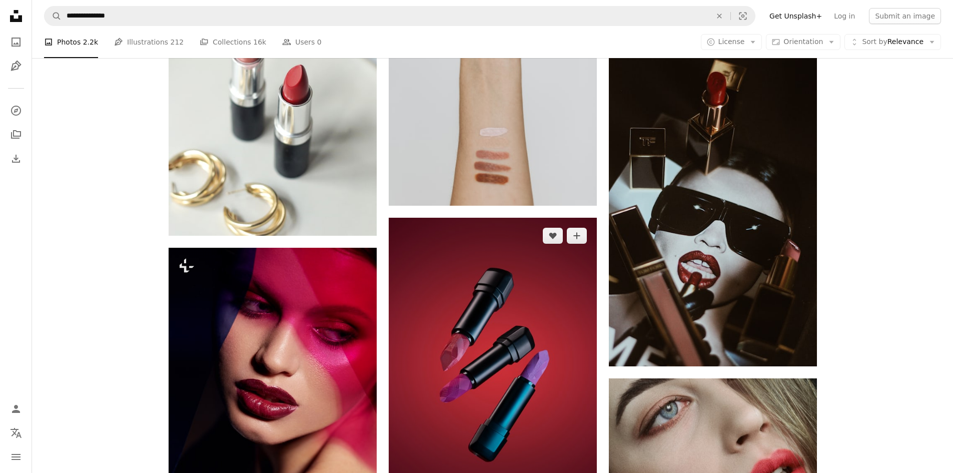
click at [478, 226] on img at bounding box center [493, 365] width 208 height 294
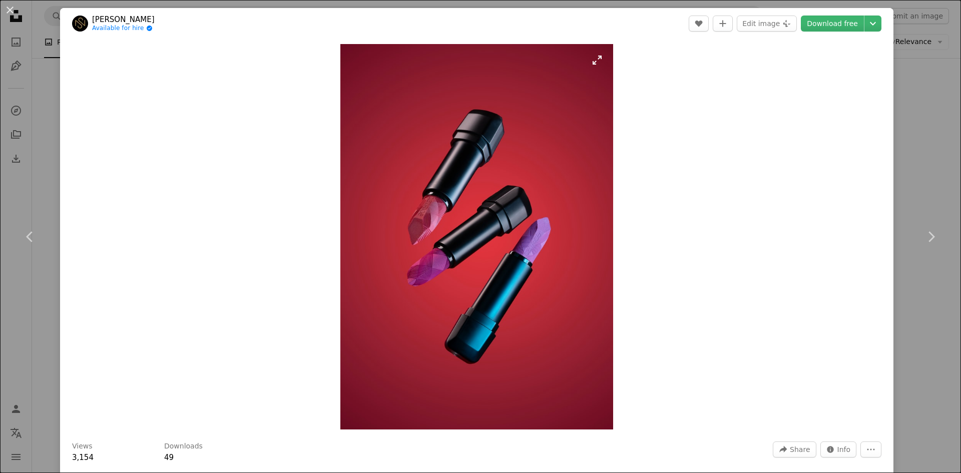
click at [422, 211] on img "Zoom in on this image" at bounding box center [476, 236] width 273 height 385
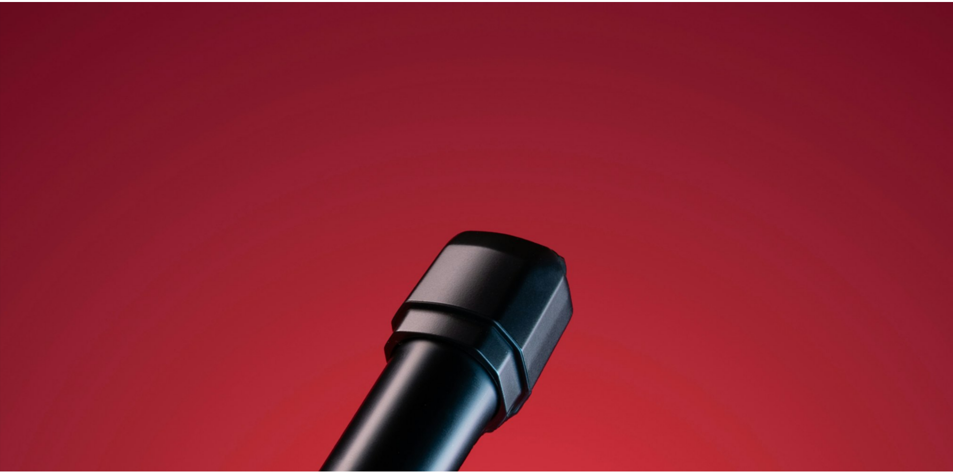
scroll to position [433, 0]
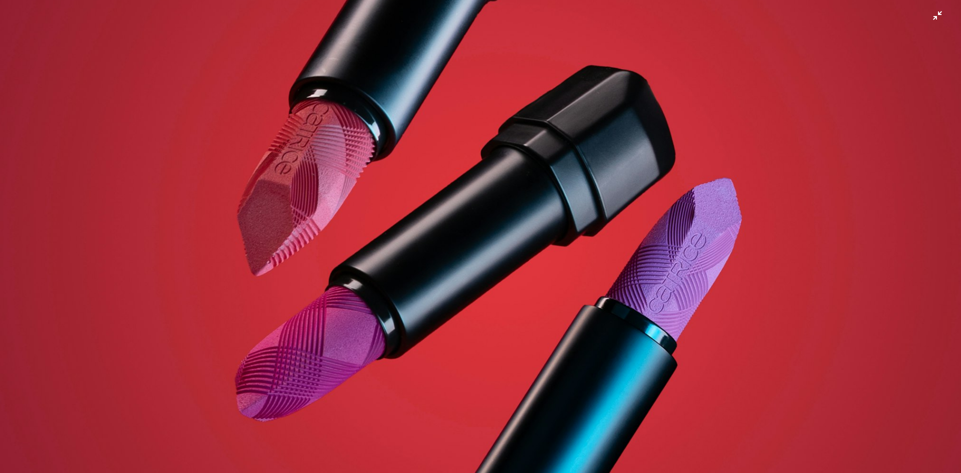
click at [941, 76] on img "Zoom out on this image" at bounding box center [480, 247] width 962 height 1360
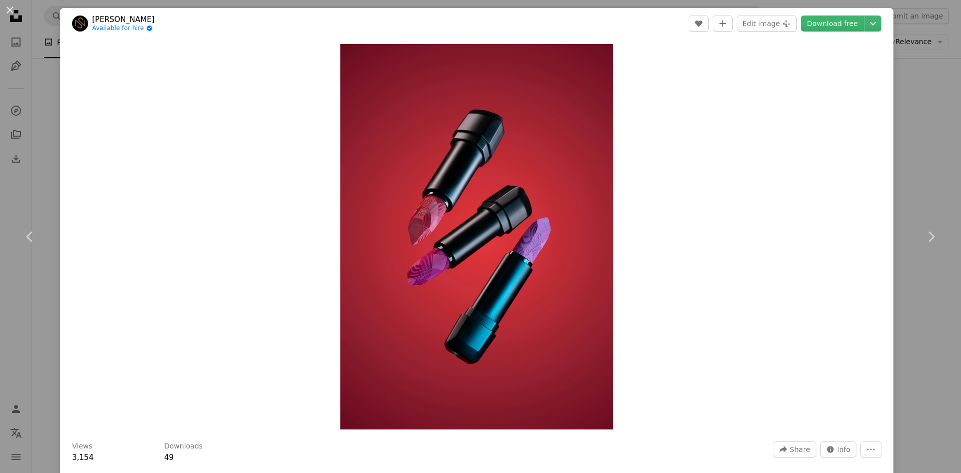
click at [932, 103] on div "An X shape Chevron left Chevron right [PERSON_NAME] Available for hire A checkm…" at bounding box center [480, 236] width 961 height 473
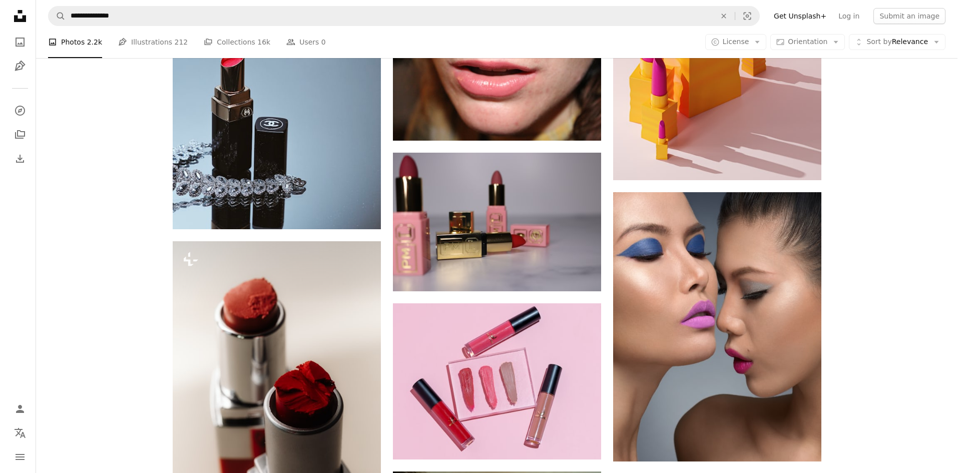
scroll to position [7619, 0]
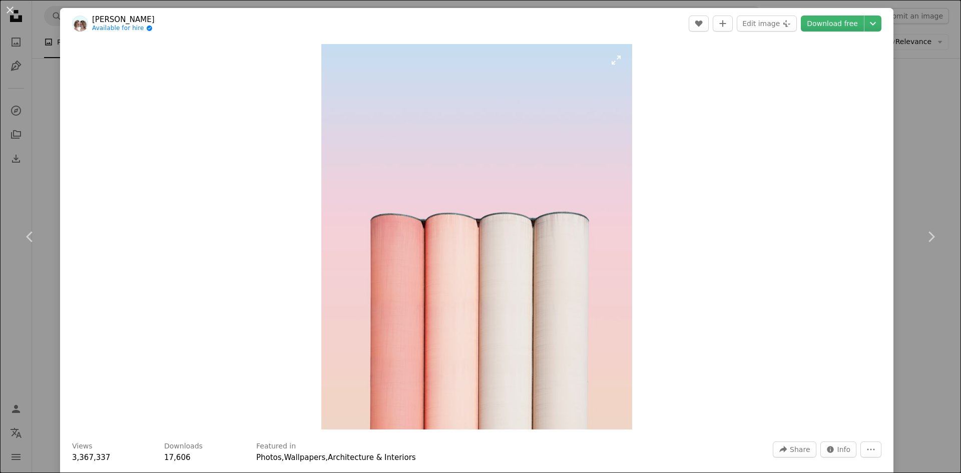
click at [445, 235] on img "Zoom in on this image" at bounding box center [476, 236] width 310 height 385
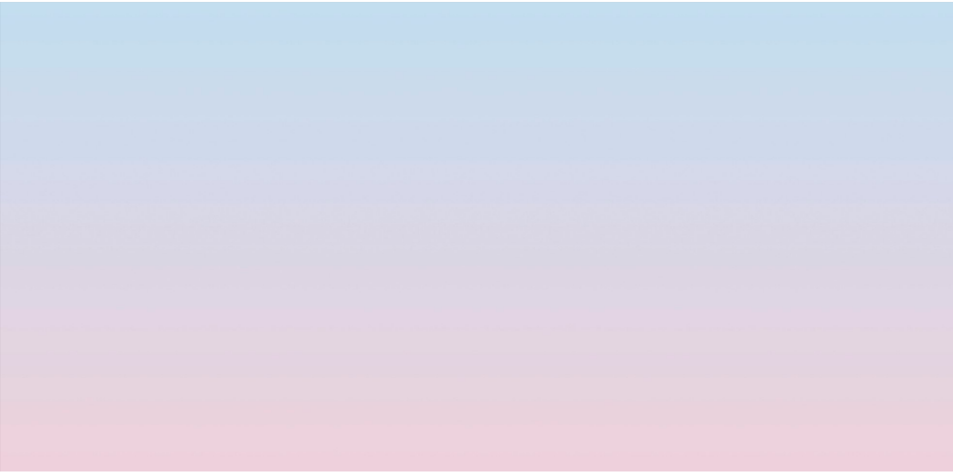
scroll to position [351, 0]
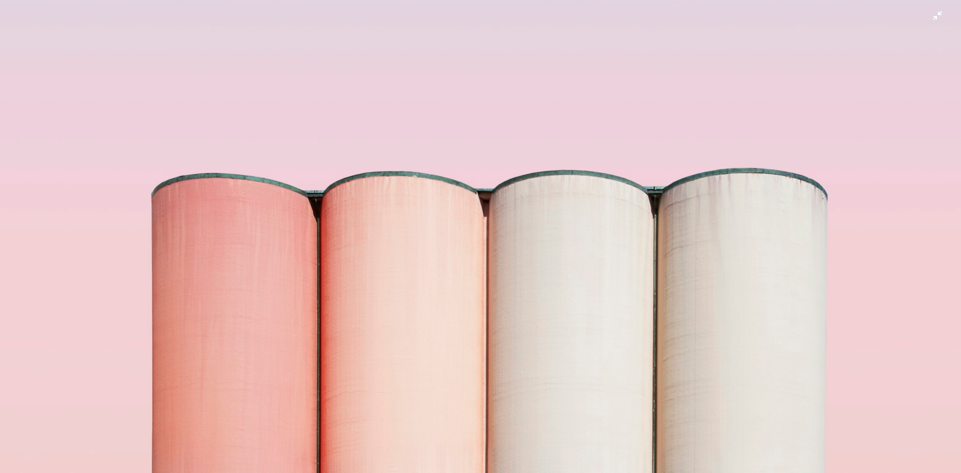
click at [730, 114] on img "Zoom out on this image" at bounding box center [480, 245] width 962 height 1194
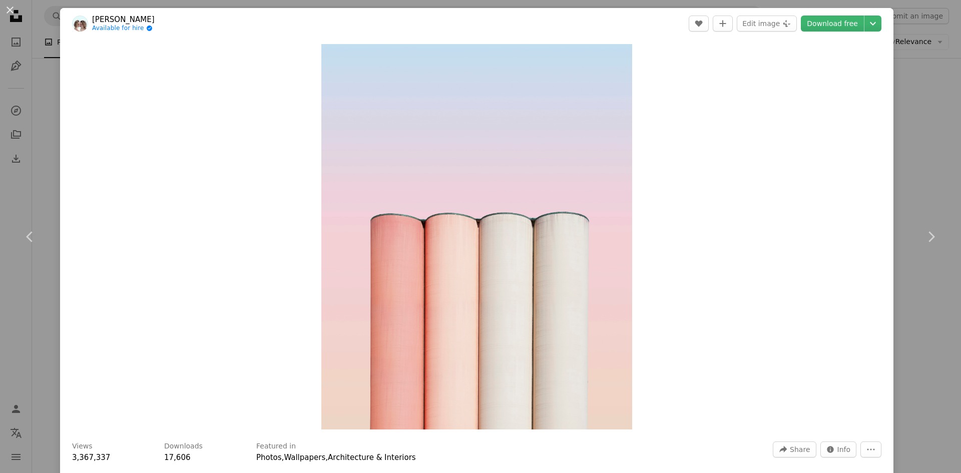
click at [924, 142] on div "An X shape Chevron left Chevron right [PERSON_NAME] Available for hire A checkm…" at bounding box center [480, 236] width 961 height 473
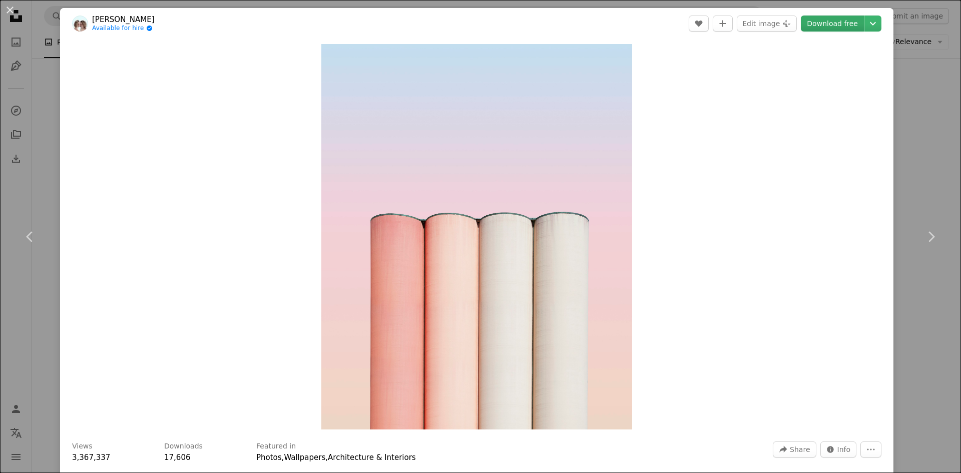
click at [830, 23] on link "Download free" at bounding box center [831, 24] width 63 height 16
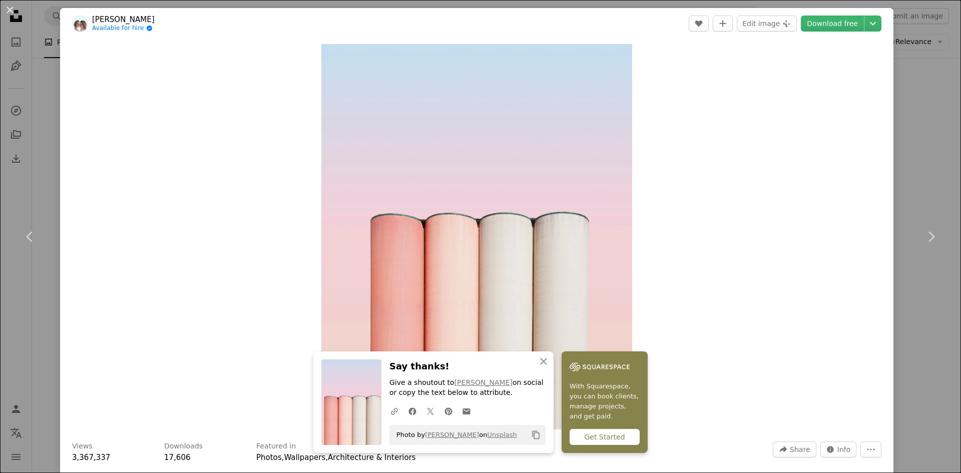
click at [937, 131] on div "An X shape Chevron left Chevron right [PERSON_NAME] Available for hire A checkm…" at bounding box center [480, 236] width 961 height 473
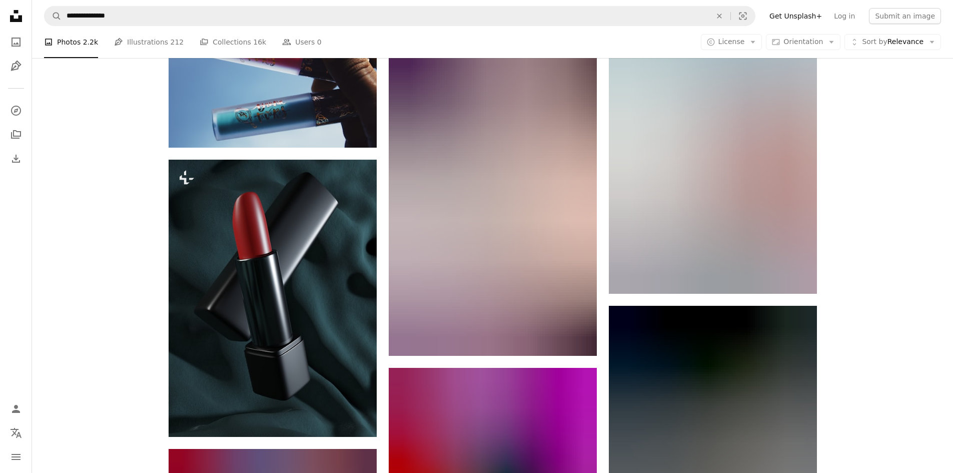
scroll to position [10770, 0]
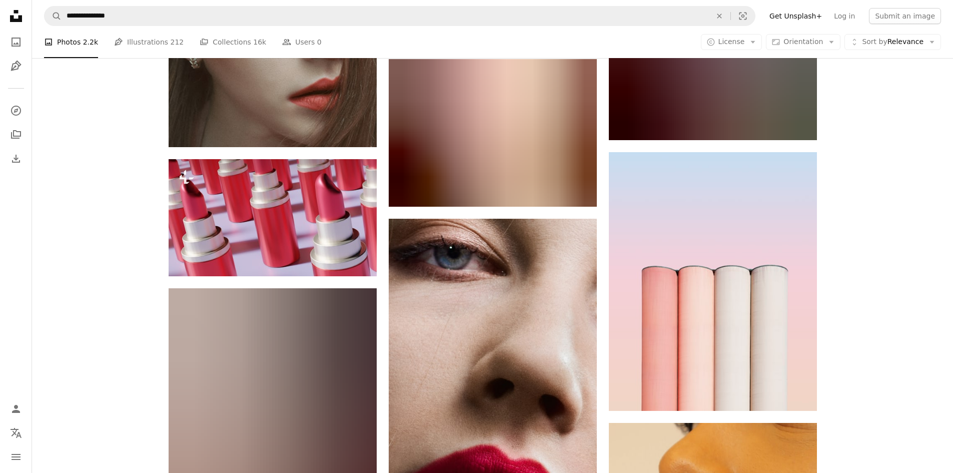
scroll to position [8169, 0]
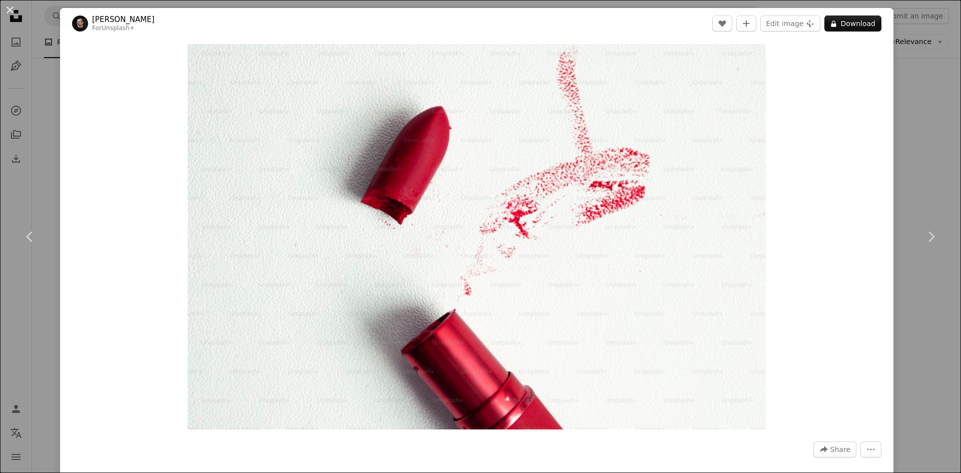
click at [908, 159] on div "An X shape Chevron left Chevron right [PERSON_NAME] For Unsplash+ A heart A plu…" at bounding box center [480, 236] width 961 height 473
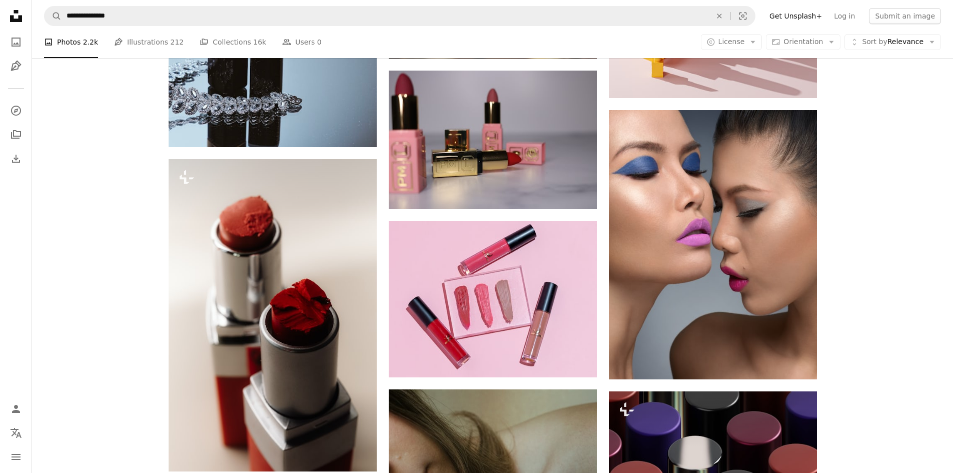
scroll to position [7719, 0]
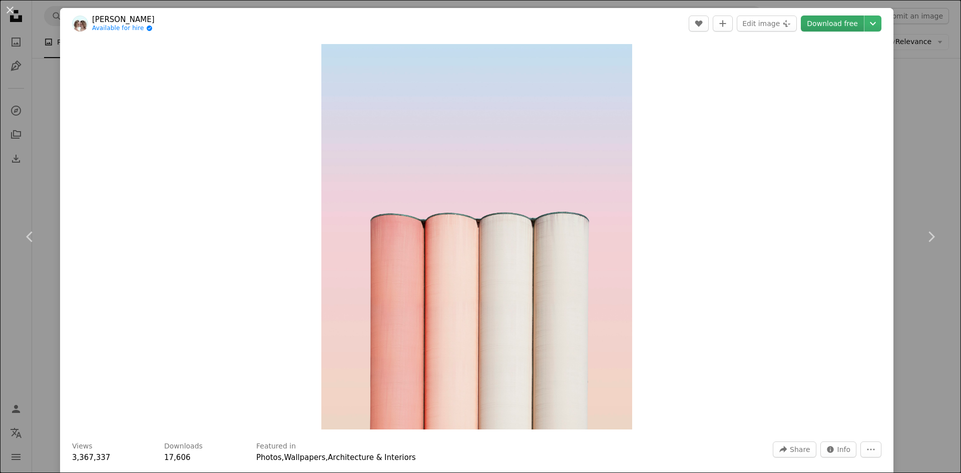
click at [830, 23] on link "Download free" at bounding box center [831, 24] width 63 height 16
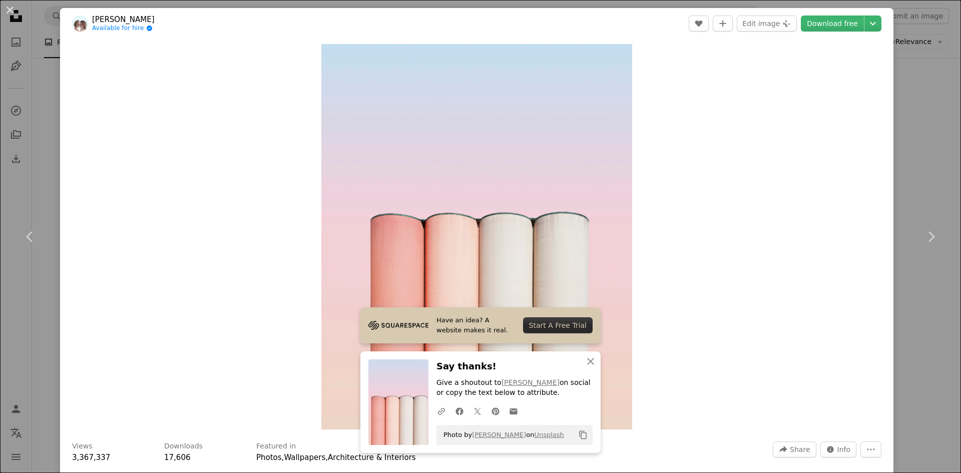
click at [923, 135] on div "An X shape Chevron left Chevron right [PERSON_NAME] Available for hire A checkm…" at bounding box center [480, 236] width 961 height 473
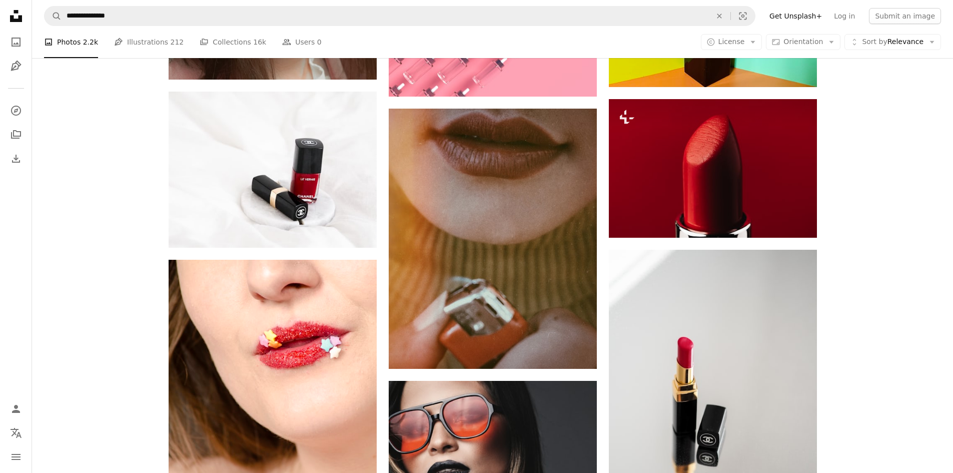
scroll to position [14092, 0]
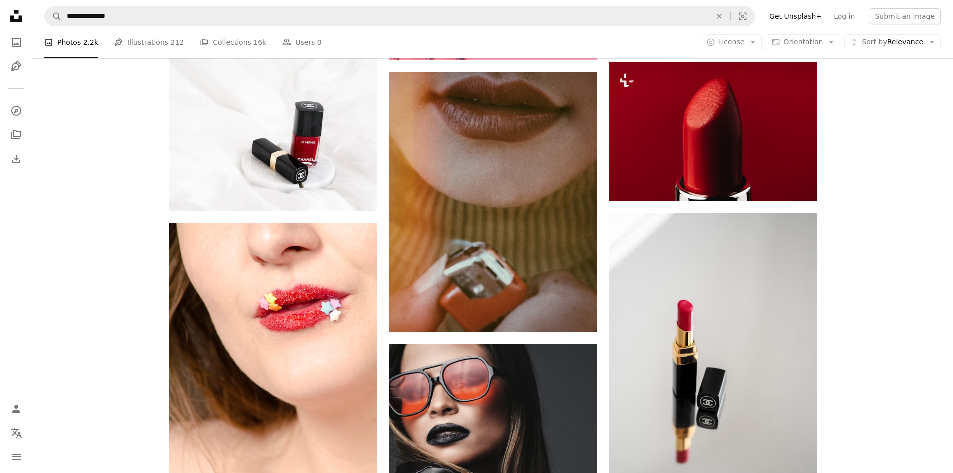
drag, startPoint x: 903, startPoint y: 170, endPoint x: 906, endPoint y: 189, distance: 19.2
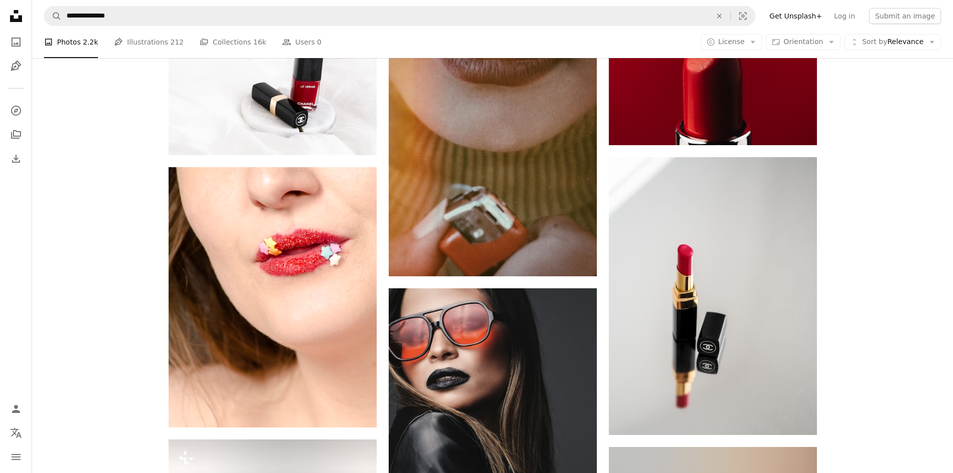
drag, startPoint x: 924, startPoint y: 145, endPoint x: 916, endPoint y: 198, distance: 53.6
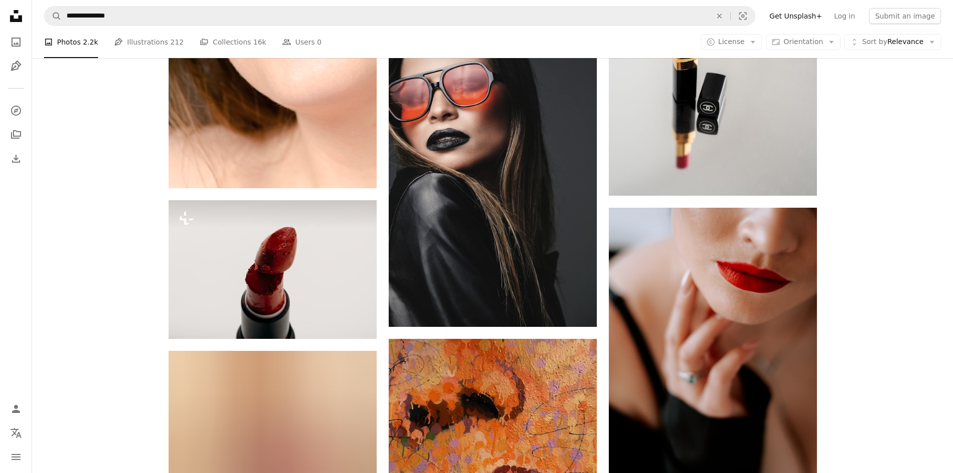
drag, startPoint x: 921, startPoint y: 126, endPoint x: 926, endPoint y: 188, distance: 62.2
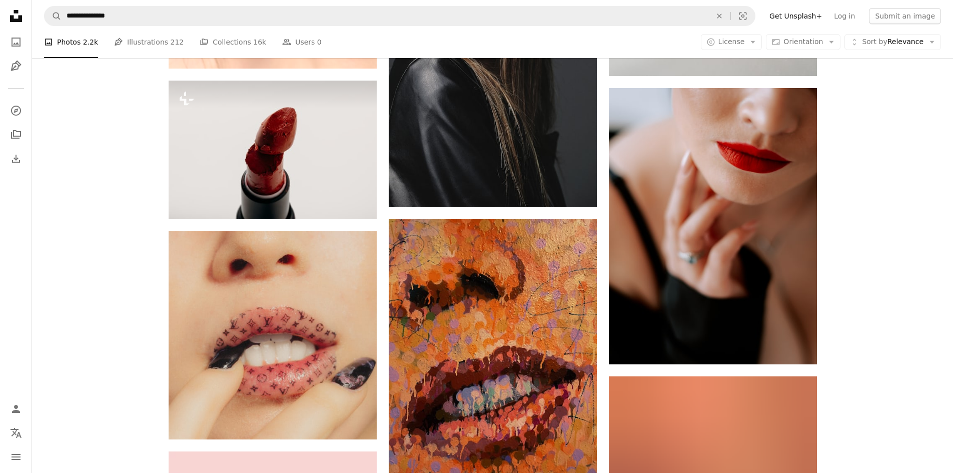
drag, startPoint x: 920, startPoint y: 159, endPoint x: 920, endPoint y: 224, distance: 65.0
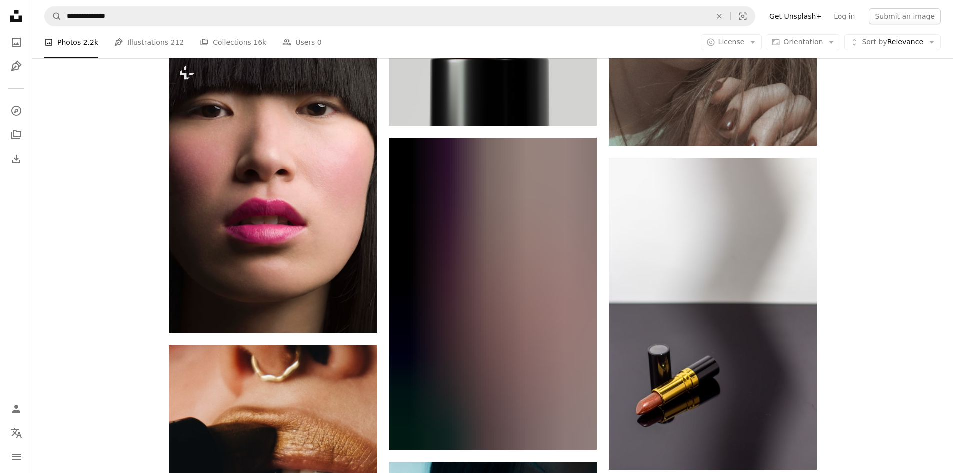
drag, startPoint x: 915, startPoint y: 199, endPoint x: 893, endPoint y: 138, distance: 65.4
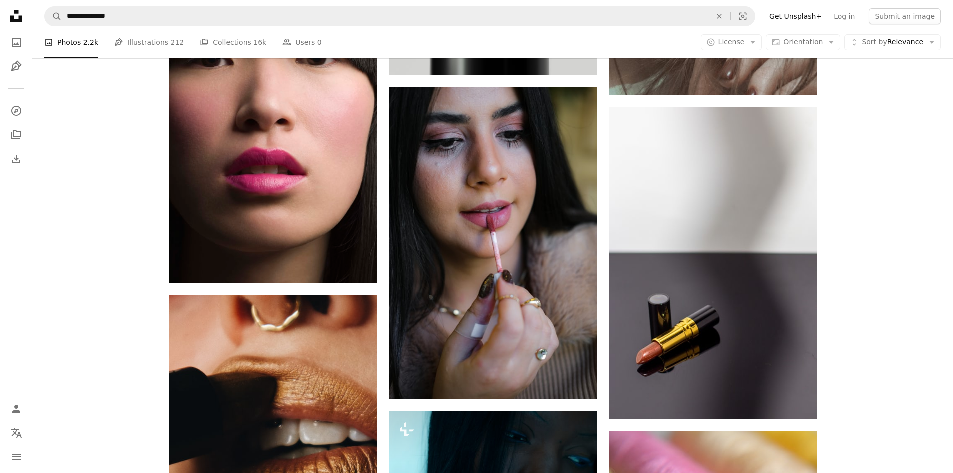
drag, startPoint x: 899, startPoint y: 218, endPoint x: 899, endPoint y: 199, distance: 19.0
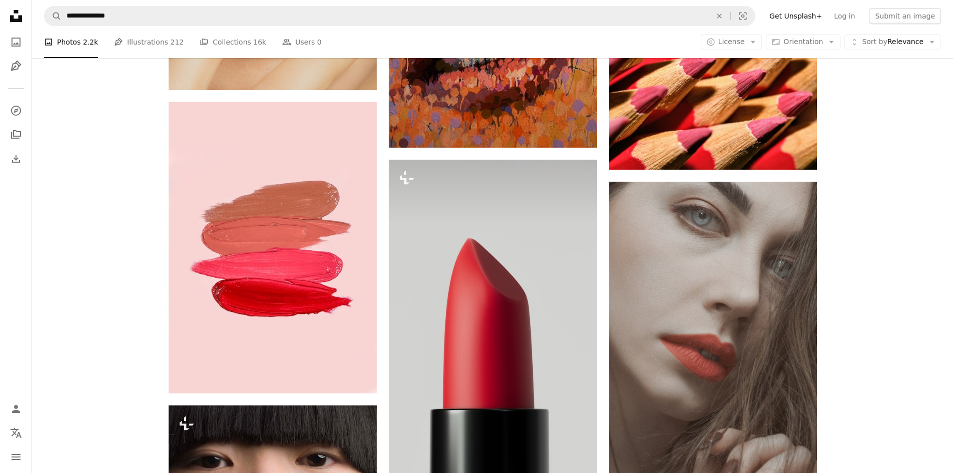
scroll to position [14806, 0]
